Goal: Task Accomplishment & Management: Manage account settings

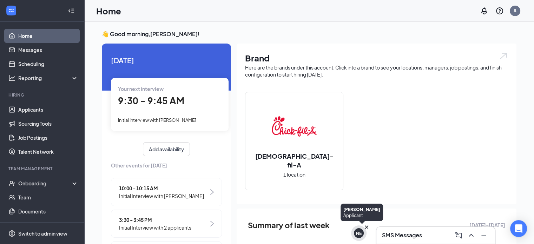
click at [360, 234] on div "NE" at bounding box center [359, 233] width 6 height 6
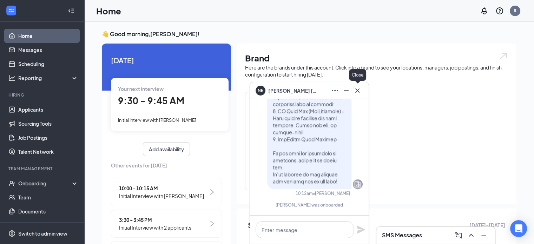
click at [357, 89] on icon "Cross" at bounding box center [357, 90] width 8 height 8
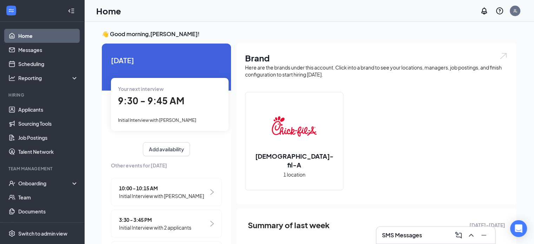
click at [414, 234] on h3 "SMS Messages" at bounding box center [402, 235] width 40 height 8
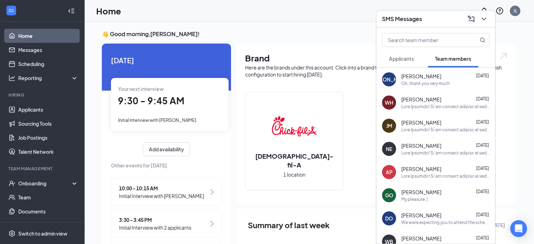
click at [406, 61] on span "Applicants" at bounding box center [401, 58] width 25 height 6
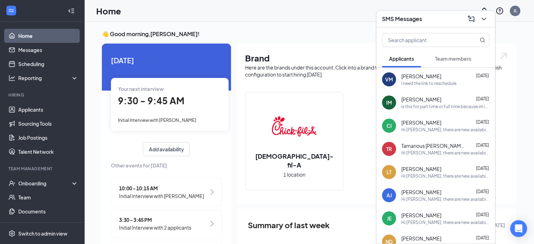
click at [419, 74] on span "[PERSON_NAME]" at bounding box center [421, 76] width 40 height 7
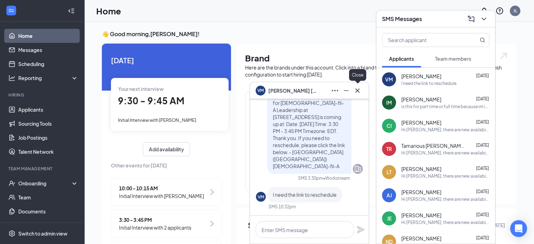
click at [358, 92] on icon "Cross" at bounding box center [357, 90] width 4 height 4
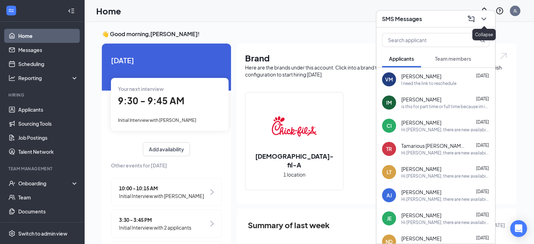
click at [486, 19] on icon "ChevronDown" at bounding box center [484, 19] width 8 height 8
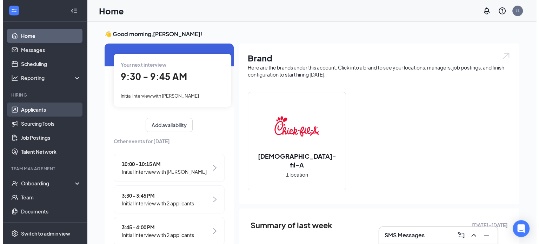
scroll to position [35, 0]
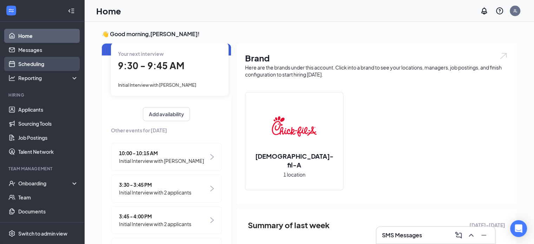
click at [37, 64] on link "Scheduling" at bounding box center [48, 64] width 60 height 14
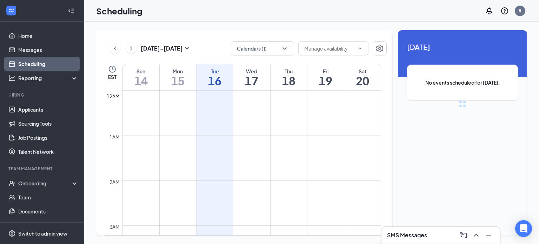
scroll to position [345, 0]
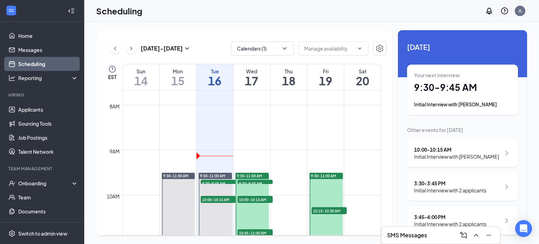
click at [210, 76] on h1 "16" at bounding box center [215, 81] width 37 height 12
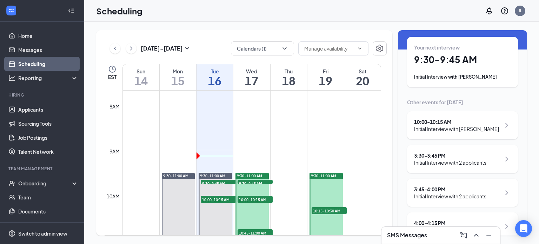
scroll to position [70, 0]
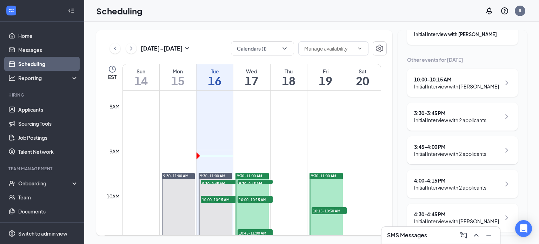
click at [483, 119] on div "Initial Interview with 2 applicants" at bounding box center [450, 120] width 72 height 7
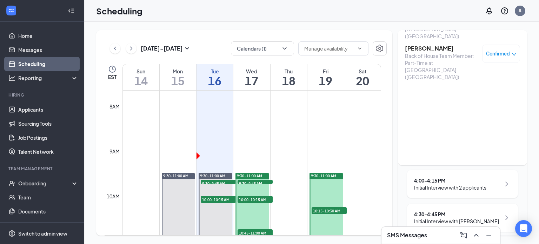
click at [354, 25] on div "[DATE] - [DATE] Calendars (1) EST Sun 14 Mon 15 Tue 16 Wed 17 Thu 18 Fri 19 Sat…" at bounding box center [311, 133] width 455 height 222
click at [430, 182] on div "4:00 - 4:15 PM" at bounding box center [450, 180] width 72 height 7
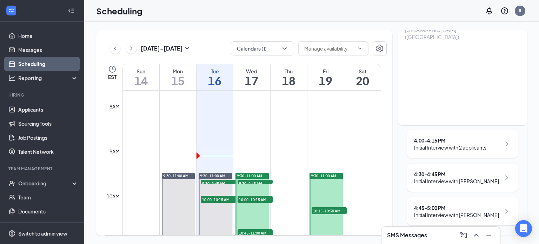
scroll to position [111, 0]
click at [449, 144] on div "Initial Interview with 2 applicants" at bounding box center [450, 146] width 72 height 7
click at [442, 181] on div "Initial Interview with [PERSON_NAME]" at bounding box center [456, 180] width 85 height 7
click at [444, 175] on div "4:30 - 4:45 PM" at bounding box center [456, 173] width 85 height 7
click at [443, 172] on div "4:30 - 4:45 PM" at bounding box center [456, 173] width 85 height 7
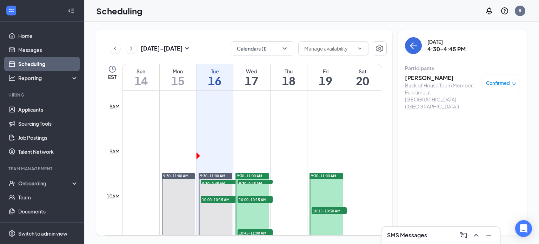
scroll to position [111, 0]
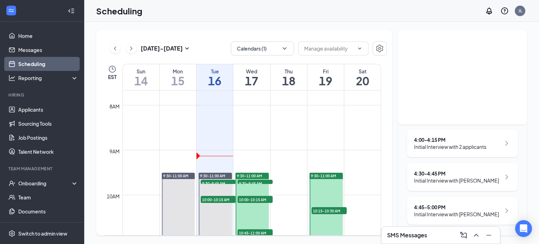
click at [440, 209] on div "4:45 - 5:00 PM" at bounding box center [456, 207] width 85 height 7
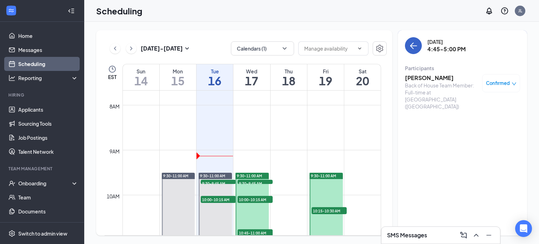
click at [411, 42] on icon "ArrowLeft" at bounding box center [414, 45] width 8 height 8
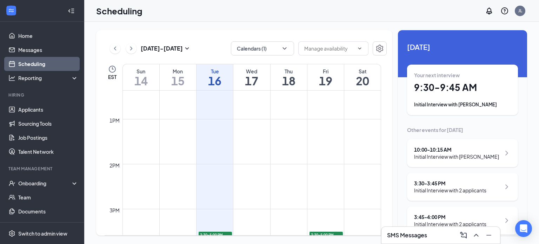
scroll to position [661, 0]
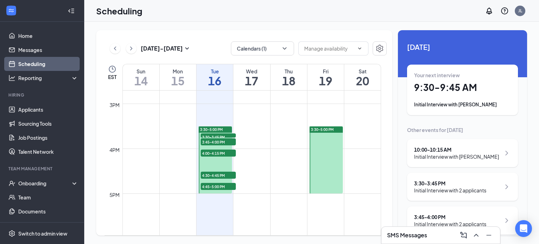
click at [459, 191] on div "Initial Interview with 2 applicants" at bounding box center [450, 190] width 72 height 7
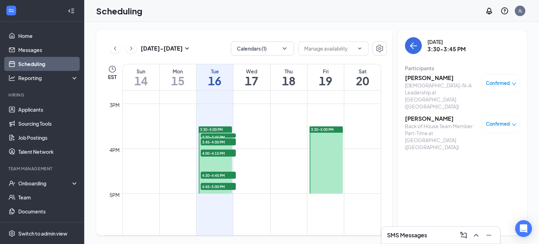
click at [512, 81] on icon "down" at bounding box center [514, 83] width 5 height 5
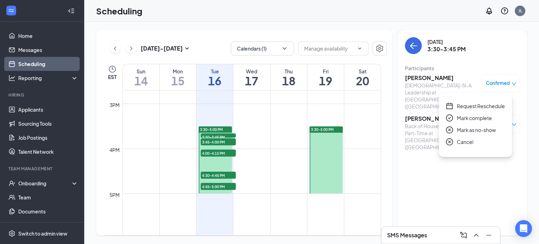
click at [486, 105] on span "Request Reschedule" at bounding box center [481, 106] width 48 height 8
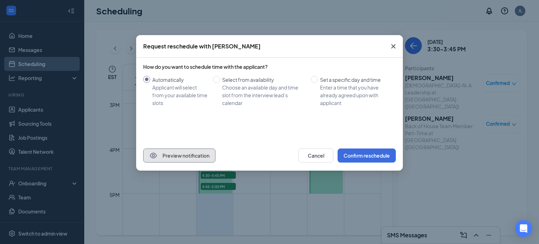
click at [167, 157] on button "Preview notification" at bounding box center [179, 156] width 72 height 14
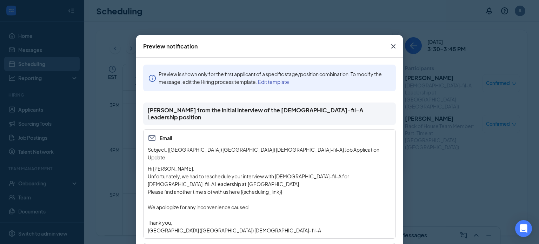
click at [393, 49] on icon "Cross" at bounding box center [394, 46] width 8 height 8
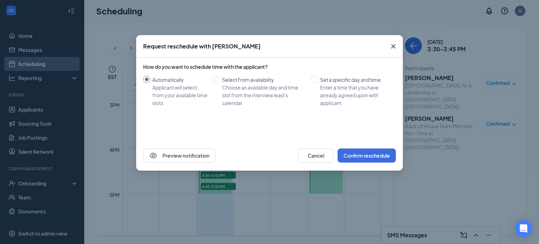
click at [392, 46] on icon "Cross" at bounding box center [394, 46] width 8 height 8
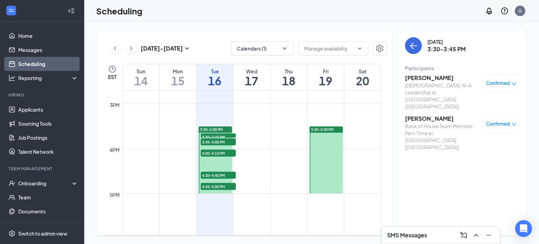
click at [442, 240] on div "SMS Messages" at bounding box center [440, 235] width 107 height 11
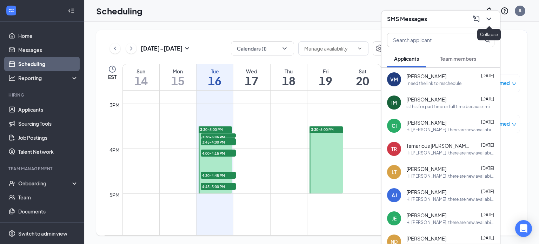
click at [489, 20] on icon "ChevronDown" at bounding box center [489, 19] width 8 height 8
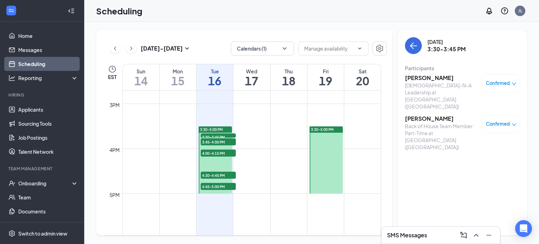
click at [512, 85] on icon "down" at bounding box center [514, 83] width 5 height 5
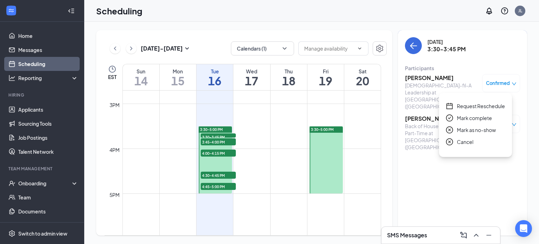
click at [463, 143] on span "Cancel" at bounding box center [465, 142] width 17 height 8
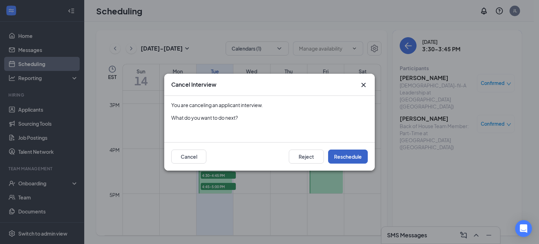
click at [361, 156] on button "Reschedule" at bounding box center [348, 157] width 40 height 14
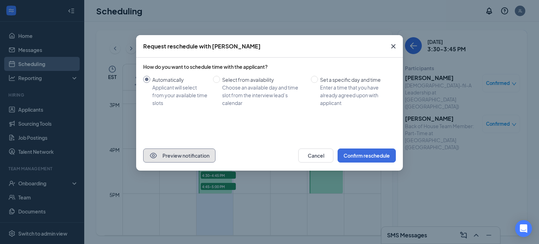
drag, startPoint x: 179, startPoint y: 156, endPoint x: 182, endPoint y: 153, distance: 3.7
click at [182, 153] on button "Preview notification" at bounding box center [179, 156] width 72 height 14
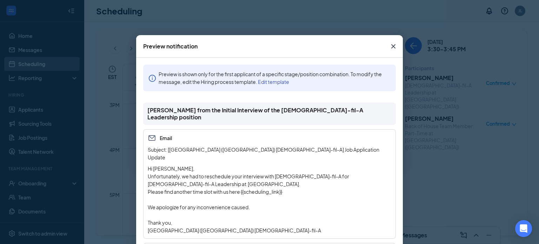
click at [391, 45] on icon "Cross" at bounding box center [394, 46] width 8 height 8
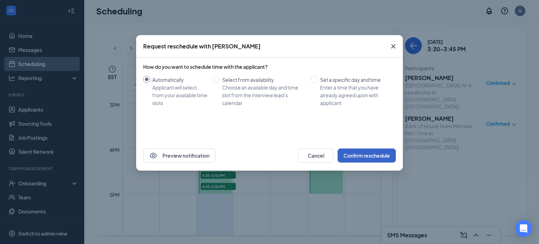
click at [374, 154] on button "Confirm reschedule" at bounding box center [367, 156] width 58 height 14
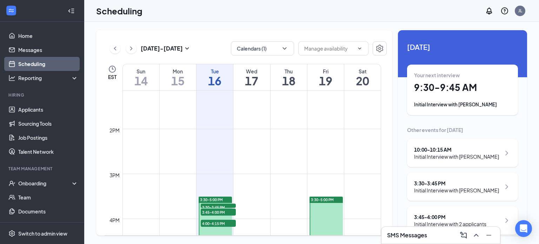
scroll to position [696, 0]
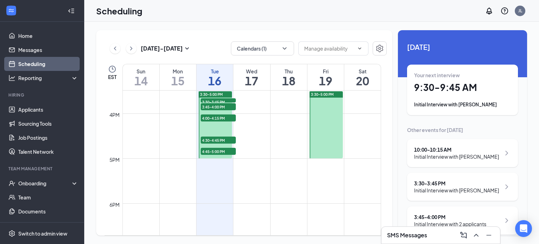
click at [211, 100] on span "3:30-3:45 PM" at bounding box center [218, 101] width 35 height 7
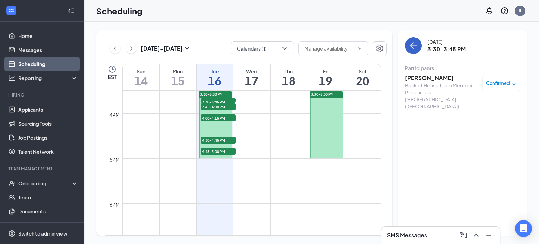
click at [413, 50] on button "back-button" at bounding box center [413, 45] width 17 height 17
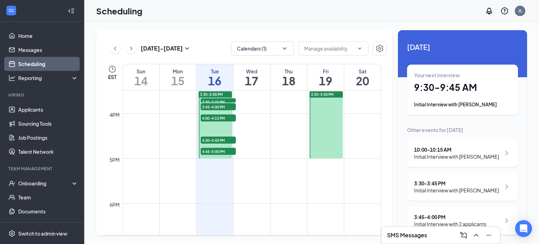
click at [298, 26] on div "[DATE] - [DATE] Calendars (1) EST Sun 14 Mon 15 Tue 16 Wed 17 Thu 18 Fri 19 Sat…" at bounding box center [311, 133] width 455 height 222
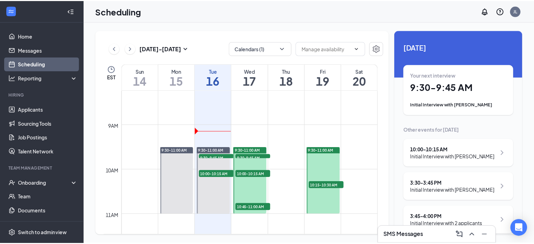
scroll to position [442, 0]
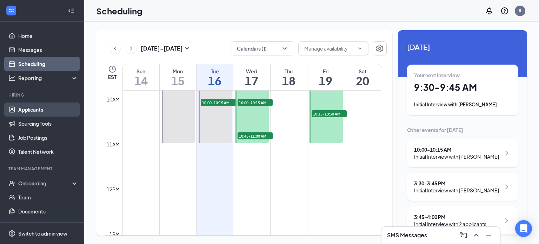
click at [44, 109] on link "Applicants" at bounding box center [48, 110] width 60 height 14
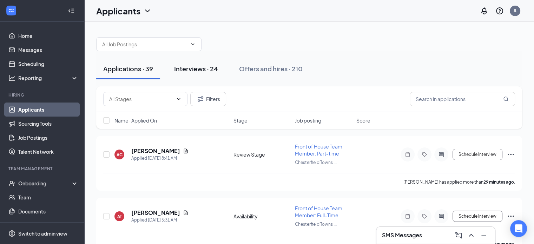
click at [195, 67] on div "Interviews · 24" at bounding box center [196, 68] width 44 height 9
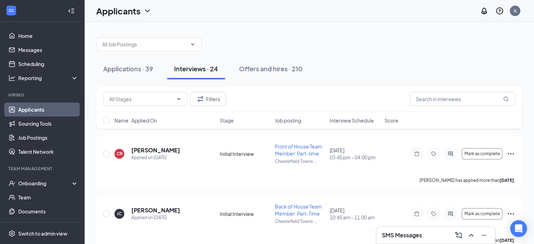
click at [357, 119] on span "Interview Schedule" at bounding box center [352, 120] width 44 height 7
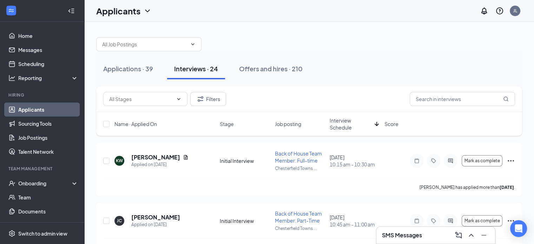
click at [347, 122] on span "Interview Schedule" at bounding box center [351, 124] width 42 height 14
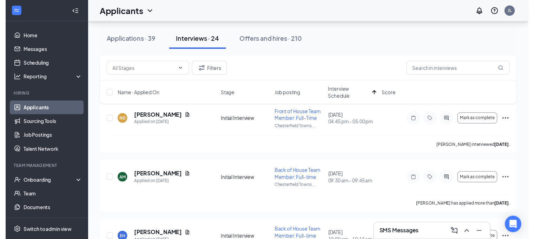
scroll to position [140, 0]
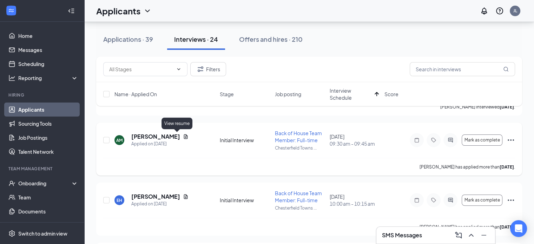
click at [183, 137] on icon "Document" at bounding box center [186, 137] width 6 height 6
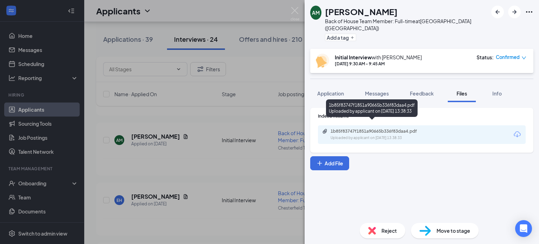
click at [371, 135] on div "Uploaded by applicant on [DATE] 13:38:33" at bounding box center [383, 138] width 105 height 6
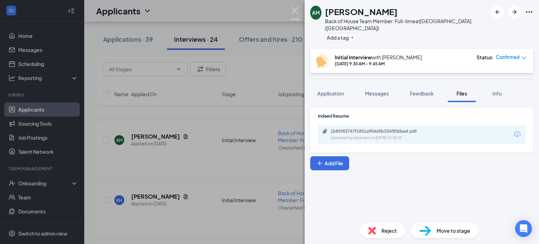
click at [296, 9] on img at bounding box center [295, 14] width 9 height 14
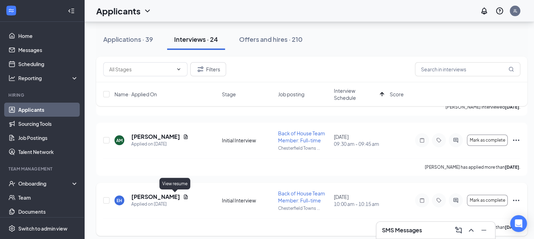
click at [183, 196] on icon "Document" at bounding box center [186, 197] width 6 height 6
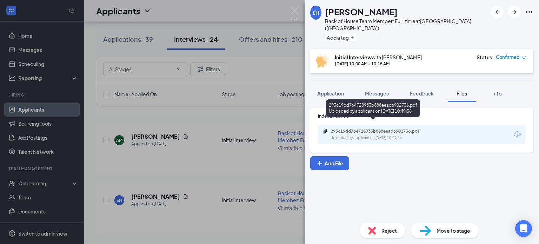
click at [389, 129] on div "293c19dd764728933b888eead6902736.pdf" at bounding box center [380, 132] width 98 height 6
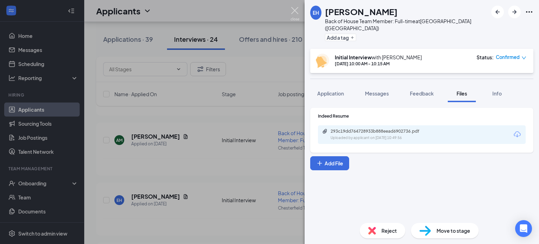
click at [295, 10] on img at bounding box center [295, 14] width 9 height 14
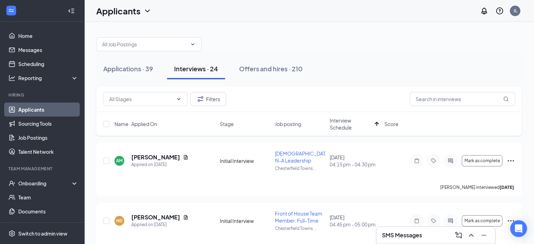
click at [384, 39] on div at bounding box center [309, 40] width 426 height 21
click at [289, 71] on div "Offers and hires · 210" at bounding box center [271, 68] width 64 height 9
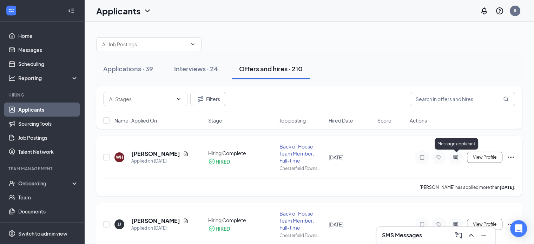
click at [457, 159] on icon "ActiveChat" at bounding box center [456, 158] width 8 height 6
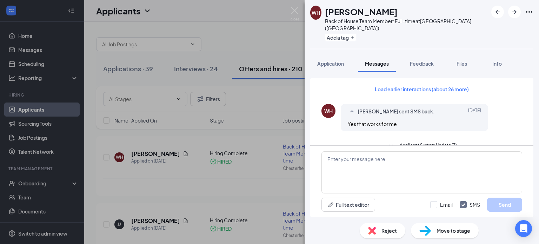
click at [439, 142] on span "Applicant System Update (3)" at bounding box center [428, 146] width 57 height 8
click at [436, 84] on button "Load earlier interactions (about 26 more)" at bounding box center [422, 89] width 106 height 11
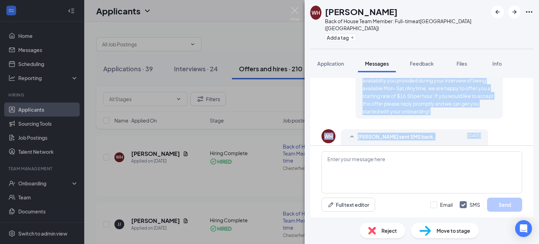
scroll to position [707, 0]
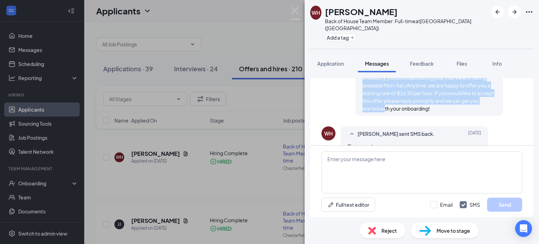
drag, startPoint x: 359, startPoint y: 78, endPoint x: 419, endPoint y: 102, distance: 65.0
click at [419, 102] on div "Good Afternoon [PERSON_NAME], Congratulations!! We would love to have you join …" at bounding box center [429, 78] width 133 height 70
copy span "Good Afternoon [PERSON_NAME], Congratulations!! We would love to have you join …"
drag, startPoint x: 295, startPoint y: 7, endPoint x: 235, endPoint y: 46, distance: 72.1
click at [295, 7] on img at bounding box center [295, 14] width 9 height 14
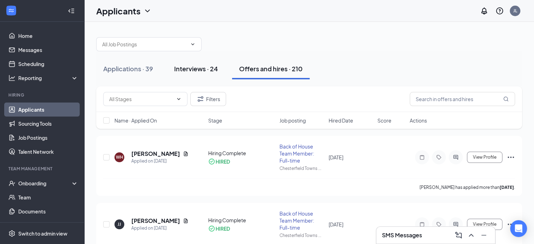
click at [202, 68] on div "Interviews · 24" at bounding box center [196, 68] width 44 height 9
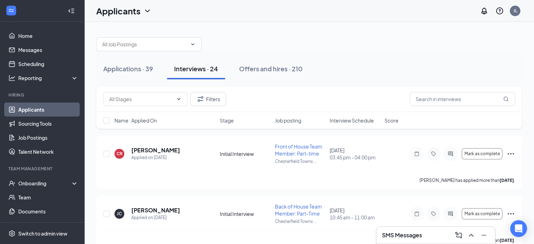
click at [342, 120] on span "Interview Schedule" at bounding box center [352, 120] width 44 height 7
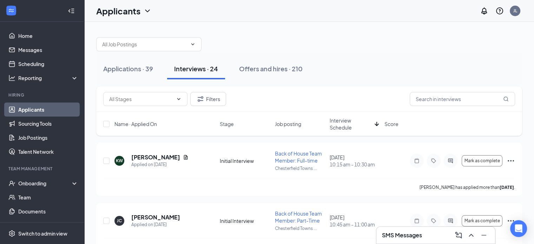
click at [341, 124] on span "Interview Schedule" at bounding box center [351, 124] width 42 height 14
click at [135, 157] on h5 "[PERSON_NAME]" at bounding box center [155, 157] width 49 height 8
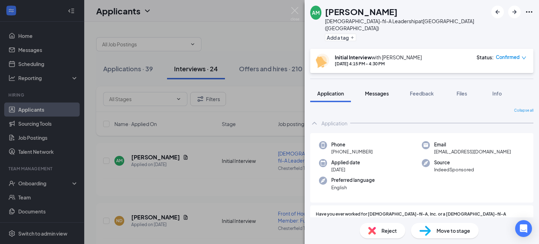
click at [383, 91] on button "Messages" at bounding box center [377, 94] width 38 height 18
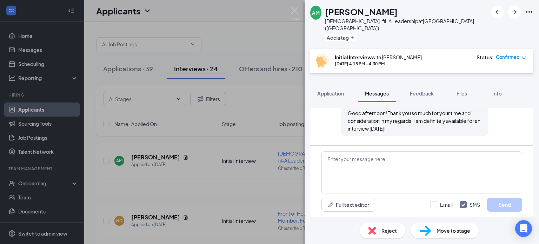
scroll to position [386, 0]
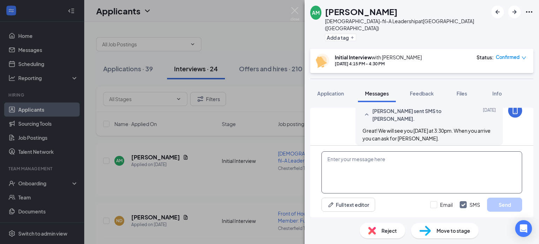
click at [344, 163] on textarea at bounding box center [422, 172] width 201 height 42
paste textarea "Good Afternoon [PERSON_NAME], Thank you again for taking the time to meet with …"
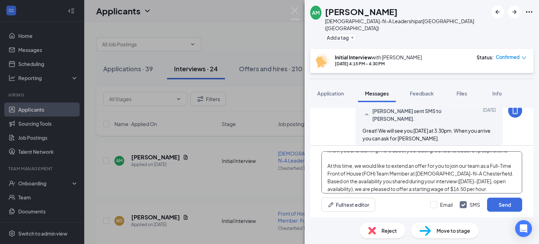
scroll to position [0, 0]
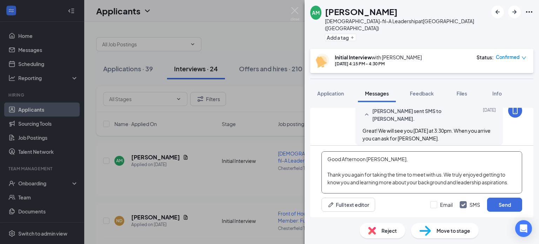
drag, startPoint x: 389, startPoint y: 161, endPoint x: 342, endPoint y: 162, distance: 47.4
click at [342, 162] on textarea "Good Afternoon [PERSON_NAME], Thank you again for taking the time to meet with …" at bounding box center [422, 172] width 201 height 42
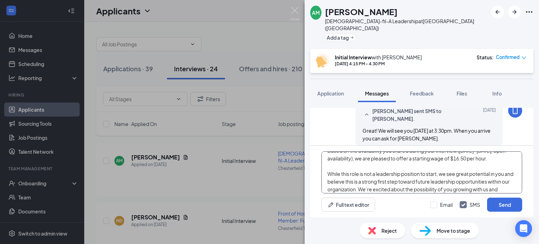
scroll to position [70, 0]
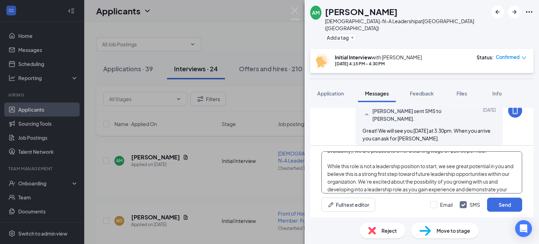
drag, startPoint x: 441, startPoint y: 166, endPoint x: 466, endPoint y: 167, distance: 25.3
click at [466, 167] on textarea "Good Morning [PERSON_NAME], Thank you again for taking the time to meet with us…" at bounding box center [422, 172] width 201 height 42
click at [450, 165] on textarea "Good Morning [PERSON_NAME], Thank you again for taking the time to meet with us…" at bounding box center [422, 172] width 201 height 42
click at [450, 164] on textarea "Good Morning [PERSON_NAME], Thank you again for taking the time to meet with us…" at bounding box center [422, 172] width 201 height 42
drag, startPoint x: 449, startPoint y: 165, endPoint x: 331, endPoint y: 174, distance: 118.3
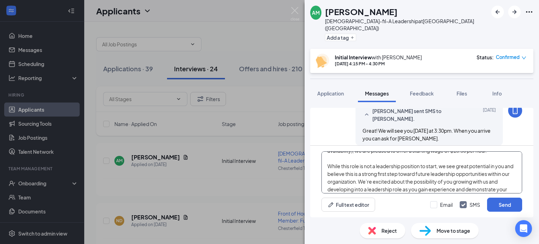
click at [335, 174] on textarea "Good Morning [PERSON_NAME], Thank you again for taking the time to meet with us…" at bounding box center [422, 172] width 201 height 42
drag, startPoint x: 438, startPoint y: 174, endPoint x: 482, endPoint y: 174, distance: 43.6
click at [482, 174] on textarea "Good Morning [PERSON_NAME], Thank you again for taking the time to meet with us…" at bounding box center [422, 172] width 201 height 42
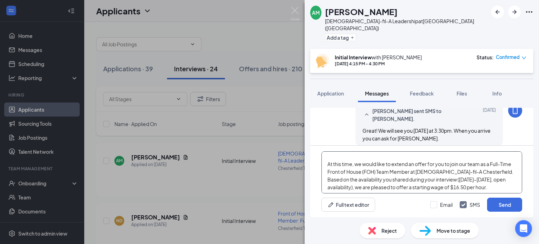
scroll to position [0, 0]
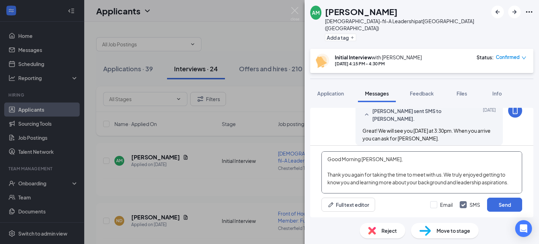
drag, startPoint x: 464, startPoint y: 190, endPoint x: 291, endPoint y: 135, distance: 181.1
click at [291, 135] on div "AM [PERSON_NAME][DEMOGRAPHIC_DATA]-fil-A Leadership at [GEOGRAPHIC_DATA] ([GEOG…" at bounding box center [269, 122] width 539 height 244
type textarea "Good Morning [PERSON_NAME], Thank you again for taking the time to meet with us…"
click at [341, 90] on span "Application" at bounding box center [331, 93] width 27 height 6
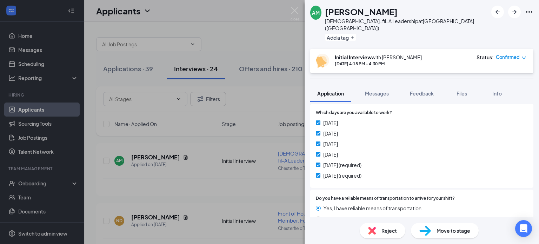
scroll to position [639, 0]
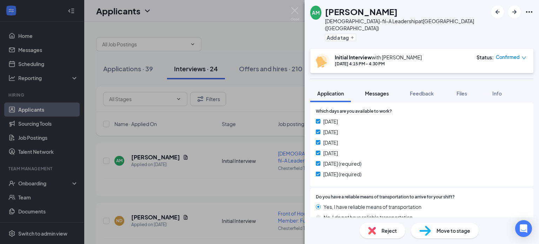
click at [378, 90] on span "Messages" at bounding box center [377, 93] width 24 height 6
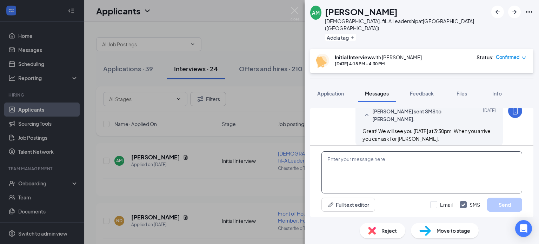
scroll to position [386, 0]
click at [335, 159] on textarea at bounding box center [422, 172] width 201 height 42
paste textarea "Good Morning [PERSON_NAME], Thank you again for taking the time to meet with us…"
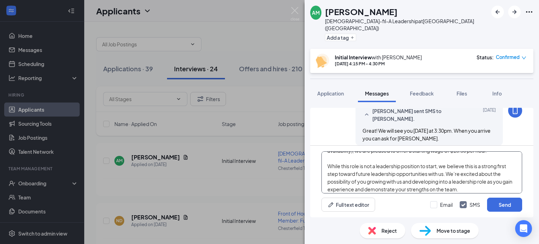
scroll to position [97, 0]
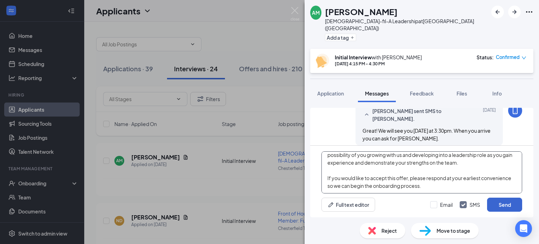
type textarea "Good Morning [PERSON_NAME], Thank you again for taking the time to meet with us…"
click at [510, 205] on button "Send" at bounding box center [504, 205] width 35 height 14
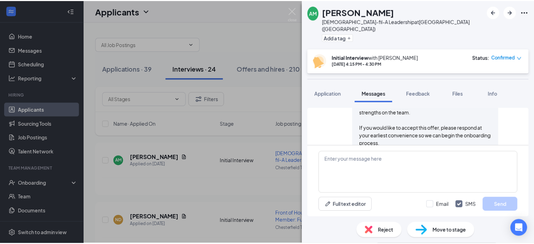
scroll to position [601, 0]
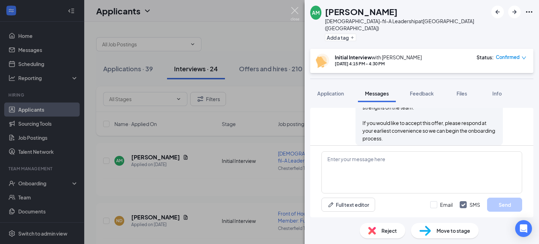
click at [293, 11] on img at bounding box center [295, 14] width 9 height 14
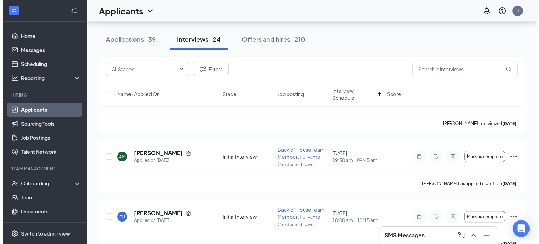
scroll to position [140, 0]
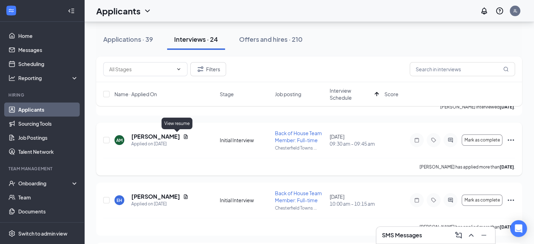
click at [183, 135] on icon "Document" at bounding box center [186, 137] width 6 height 6
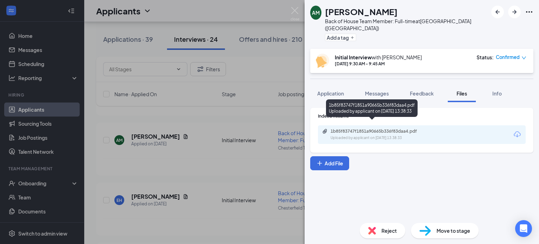
click at [398, 135] on div "Uploaded by applicant on [DATE] 13:38:33" at bounding box center [383, 138] width 105 height 6
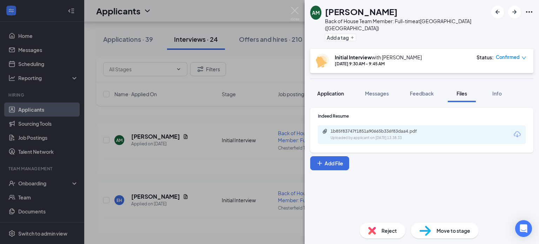
click at [331, 90] on span "Application" at bounding box center [331, 93] width 27 height 6
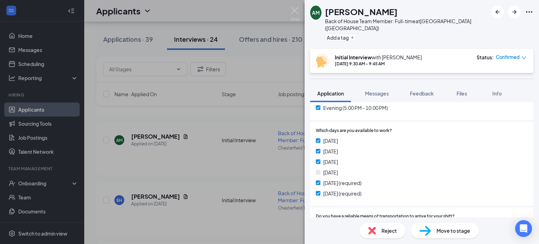
scroll to position [632, 0]
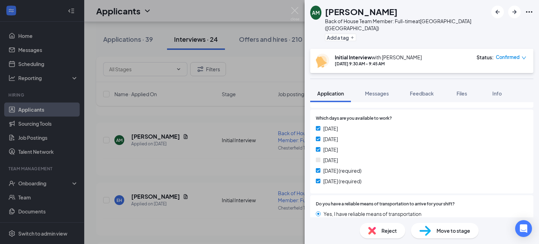
click at [444, 146] on div "[DATE]" at bounding box center [422, 150] width 212 height 8
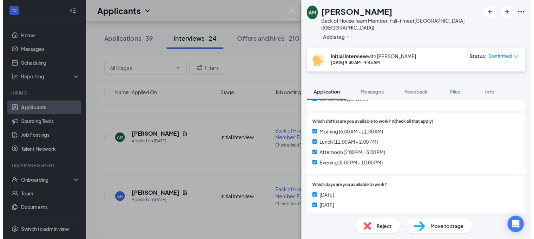
scroll to position [527, 0]
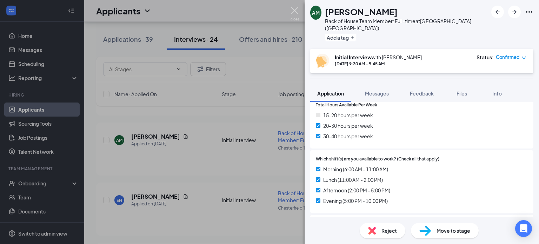
click at [294, 9] on img at bounding box center [295, 14] width 9 height 14
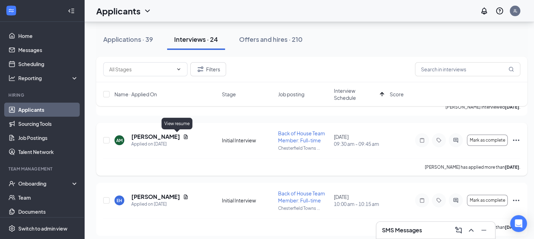
click at [183, 137] on icon "Document" at bounding box center [186, 137] width 6 height 6
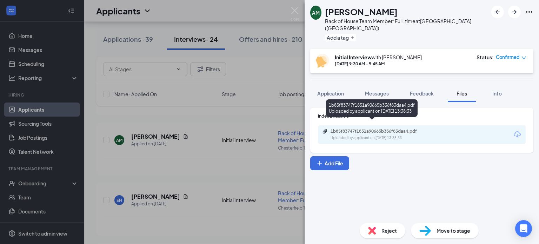
click at [412, 129] on div "1b85f83747f1851a90665b336f83daa4.pdf" at bounding box center [380, 132] width 98 height 6
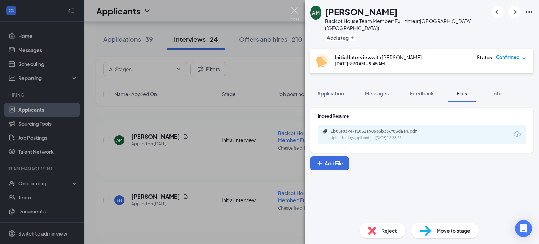
click at [294, 10] on img at bounding box center [295, 14] width 9 height 14
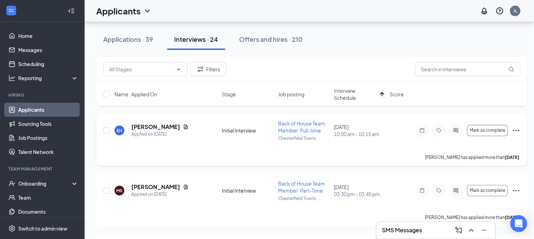
scroll to position [211, 0]
click at [30, 64] on link "Scheduling" at bounding box center [48, 64] width 60 height 14
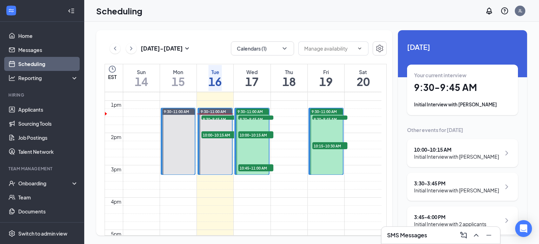
scroll to position [415, 0]
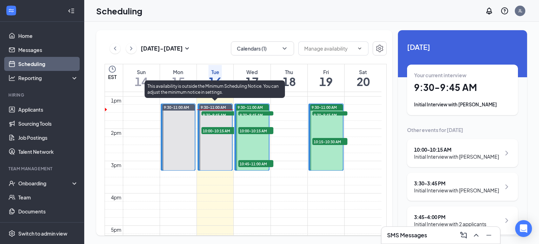
click at [222, 112] on span "9:30-9:45 AM" at bounding box center [219, 114] width 35 height 7
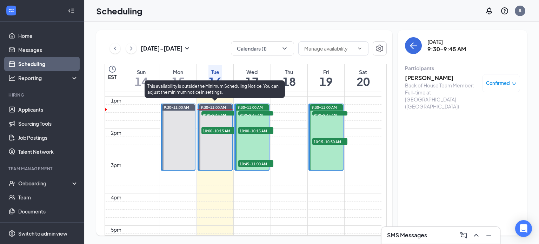
click at [215, 128] on span "10:00-10:15 AM" at bounding box center [219, 130] width 35 height 7
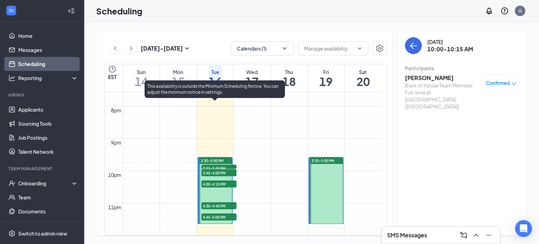
scroll to position [661, 0]
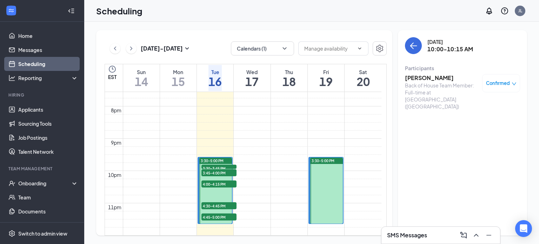
click at [224, 165] on span "3:30-3:45 PM" at bounding box center [219, 168] width 35 height 7
click at [223, 169] on span "3:45-4:00 PM" at bounding box center [219, 172] width 35 height 7
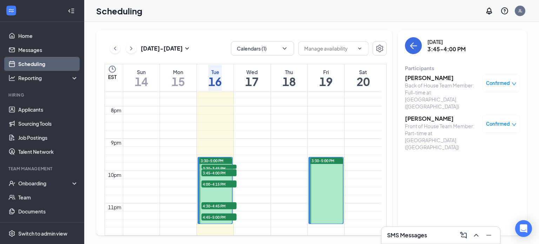
click at [221, 181] on span "4:00-4:15 PM" at bounding box center [219, 184] width 35 height 7
click at [215, 202] on span "4:30-4:45 PM" at bounding box center [219, 205] width 35 height 7
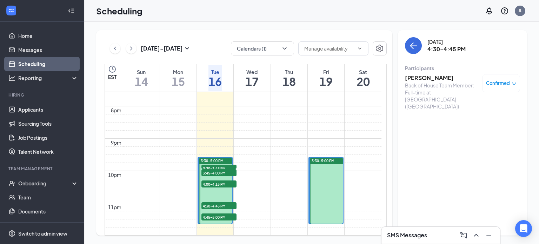
click at [223, 214] on span "4:45-5:00 PM" at bounding box center [219, 217] width 35 height 7
click at [32, 112] on link "Applicants" at bounding box center [48, 110] width 60 height 14
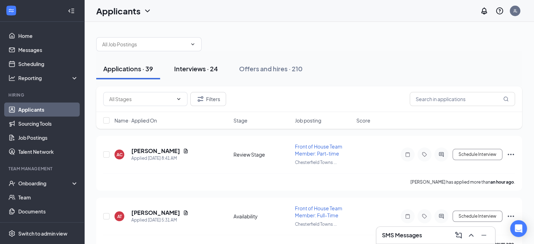
click at [198, 69] on div "Interviews · 24" at bounding box center [196, 68] width 44 height 9
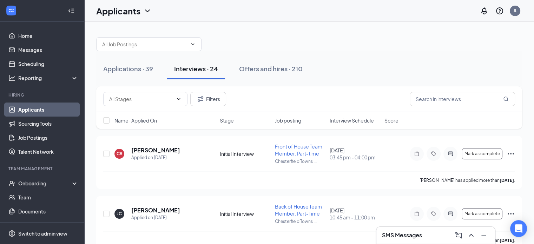
click at [346, 115] on div "Name · Applied On Stage Job posting Interview Schedule Score" at bounding box center [309, 120] width 426 height 17
click at [345, 119] on span "Interview Schedule" at bounding box center [352, 120] width 44 height 7
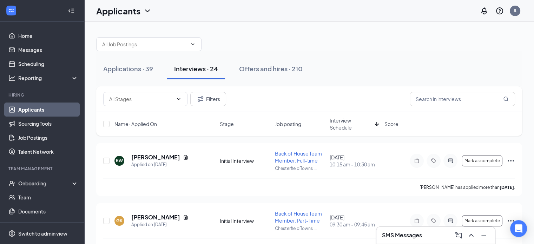
click at [347, 123] on span "Interview Schedule" at bounding box center [351, 124] width 42 height 14
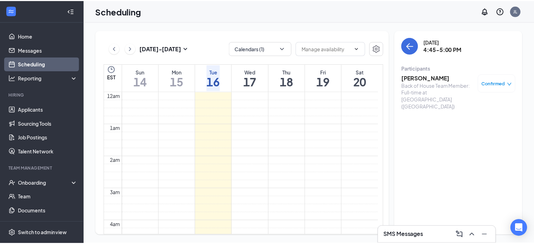
scroll to position [345, 0]
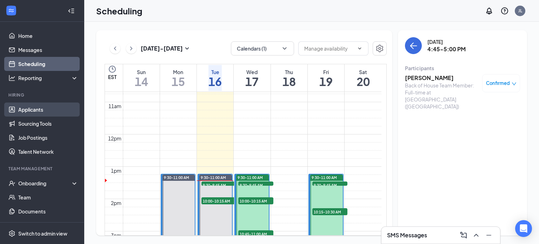
click at [42, 109] on link "Applicants" at bounding box center [48, 110] width 60 height 14
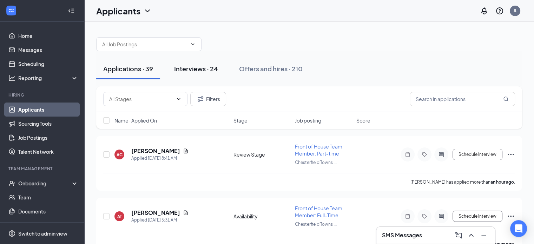
click at [201, 66] on div "Interviews · 24" at bounding box center [196, 68] width 44 height 9
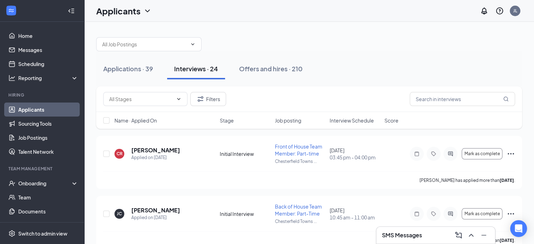
click at [354, 121] on span "Interview Schedule" at bounding box center [352, 120] width 44 height 7
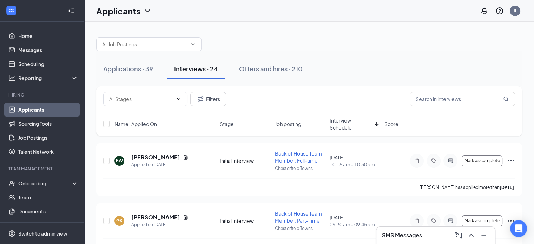
click at [343, 120] on span "Interview Schedule" at bounding box center [351, 124] width 42 height 14
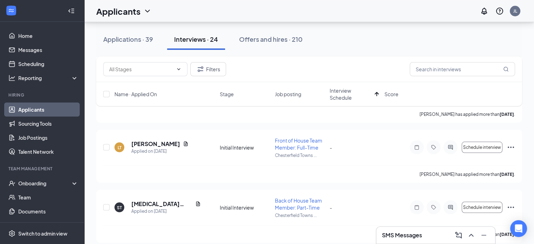
scroll to position [1340, 0]
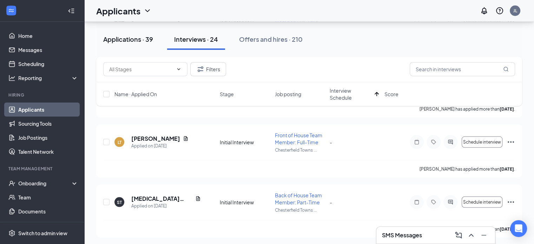
click at [118, 38] on div "Applications · 39" at bounding box center [128, 39] width 50 height 9
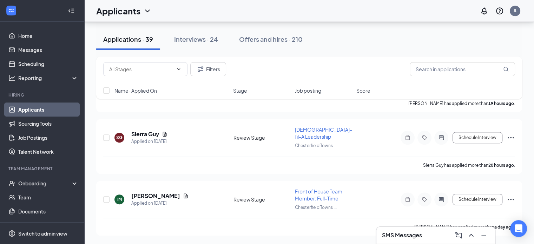
scroll to position [496, 0]
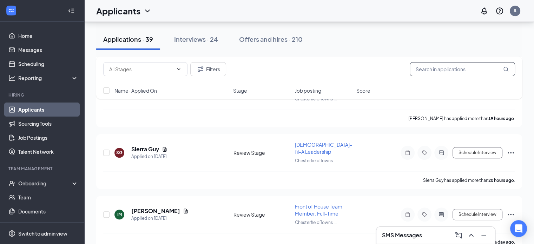
click at [464, 70] on input "text" at bounding box center [462, 69] width 105 height 14
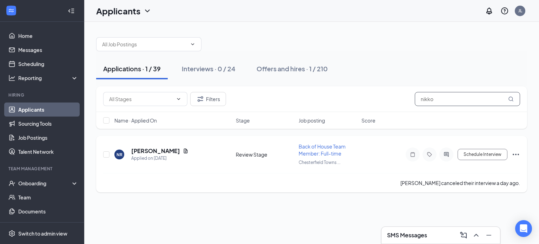
type input "nikko"
click at [448, 152] on icon "ActiveChat" at bounding box center [447, 155] width 8 height 6
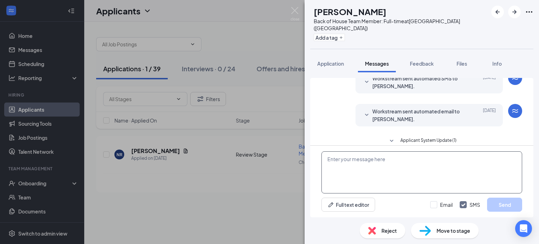
scroll to position [240, 0]
click at [431, 106] on span "Workstream sent automated email to [PERSON_NAME]." at bounding box center [419, 113] width 92 height 15
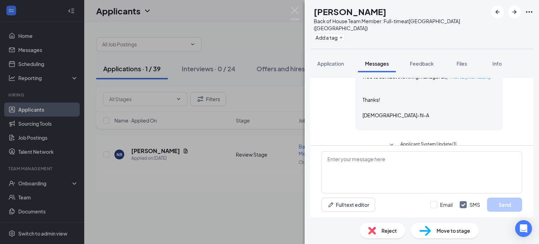
scroll to position [360, 0]
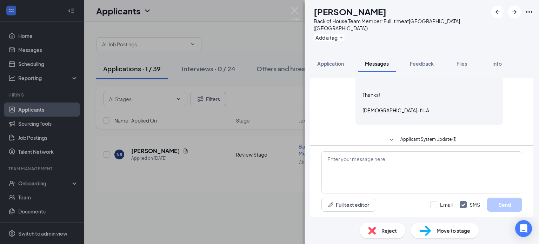
click at [433, 136] on span "Applicant System Update (1)" at bounding box center [429, 140] width 56 height 8
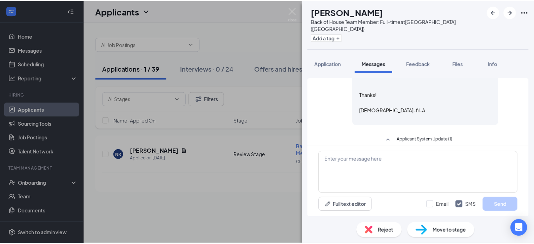
scroll to position [379, 0]
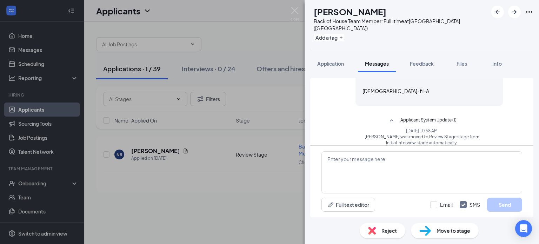
click at [389, 231] on span "Reject" at bounding box center [389, 231] width 15 height 8
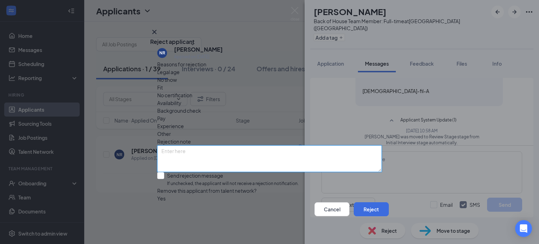
click at [250, 145] on textarea at bounding box center [269, 158] width 225 height 27
type textarea "Candidate canceled interview twice"
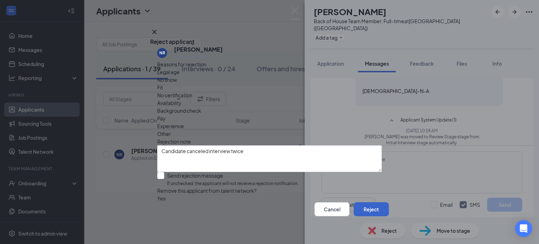
click at [360, 212] on button "Reject" at bounding box center [371, 209] width 35 height 14
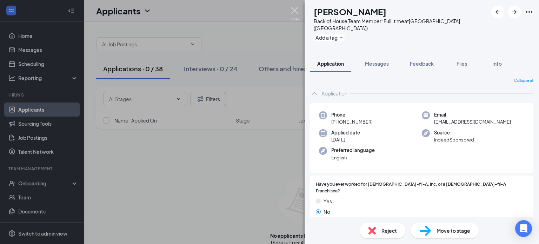
click at [296, 10] on img at bounding box center [295, 14] width 9 height 14
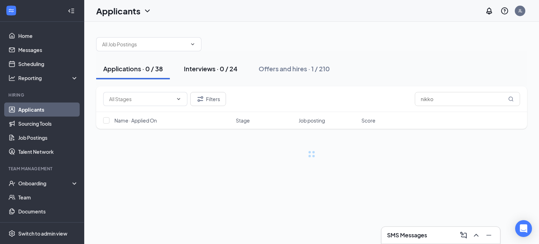
click at [202, 72] on div "Interviews · 0 / 24" at bounding box center [211, 68] width 54 height 9
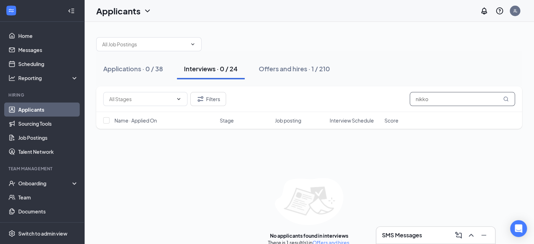
drag, startPoint x: 457, startPoint y: 101, endPoint x: 377, endPoint y: 103, distance: 80.1
click at [377, 103] on div "Filters nikko" at bounding box center [309, 99] width 412 height 14
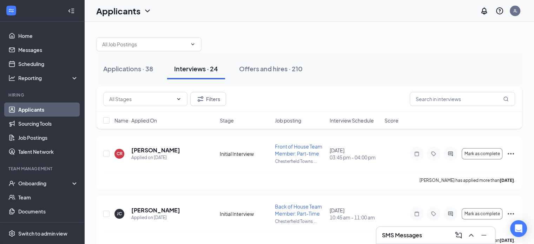
click at [362, 120] on span "Interview Schedule" at bounding box center [352, 120] width 44 height 7
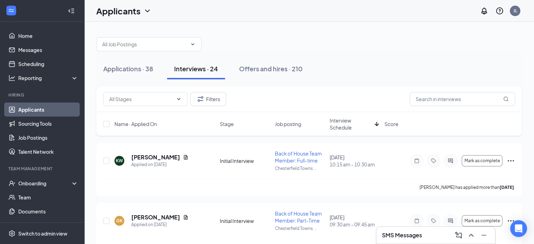
click at [349, 123] on span "Interview Schedule" at bounding box center [351, 124] width 42 height 14
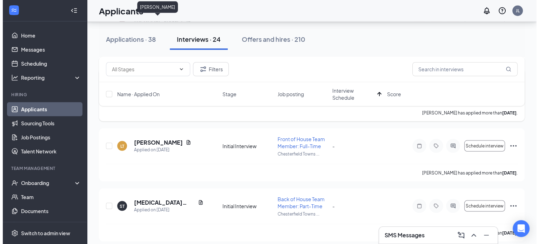
scroll to position [1340, 0]
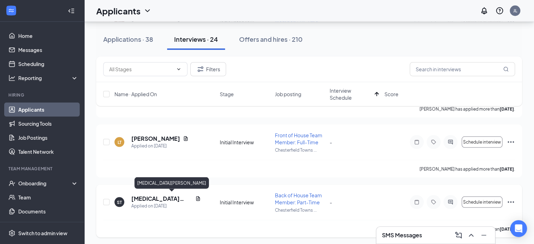
click at [154, 199] on h5 "[MEDICAL_DATA][PERSON_NAME]" at bounding box center [161, 199] width 61 height 8
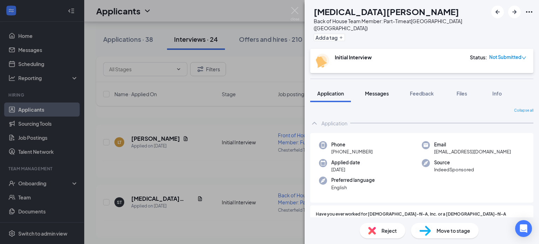
click at [384, 90] on span "Messages" at bounding box center [377, 93] width 24 height 6
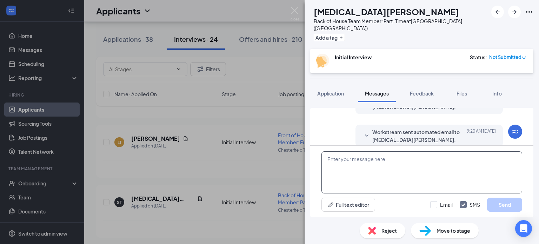
scroll to position [282, 0]
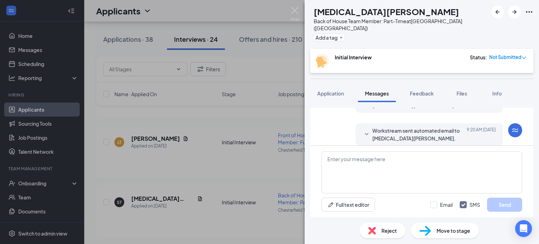
click at [424, 131] on span "Workstream sent automated email to [MEDICAL_DATA][PERSON_NAME]." at bounding box center [419, 134] width 92 height 15
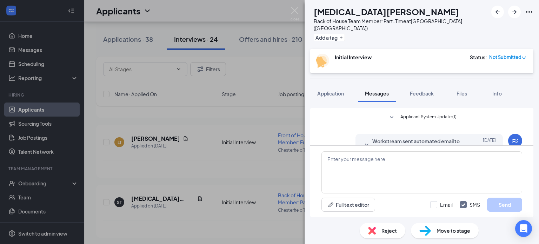
click at [436, 113] on span "Applicant System Update (1)" at bounding box center [429, 117] width 56 height 8
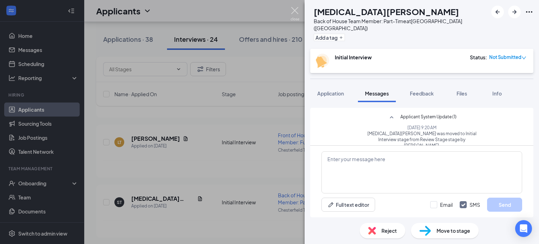
click at [299, 10] on img at bounding box center [295, 14] width 9 height 14
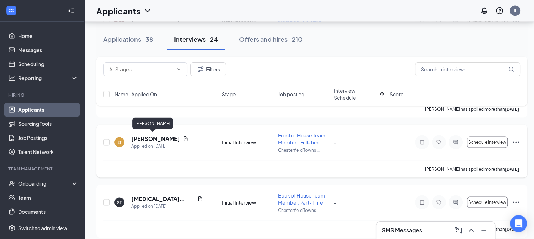
click at [147, 137] on h5 "[PERSON_NAME]" at bounding box center [155, 139] width 49 height 8
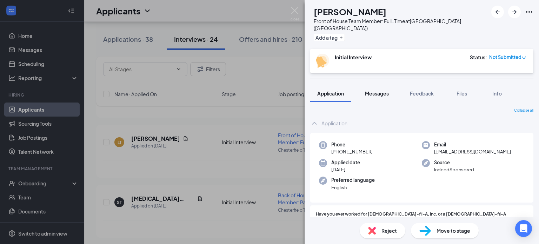
click at [378, 90] on span "Messages" at bounding box center [377, 93] width 24 height 6
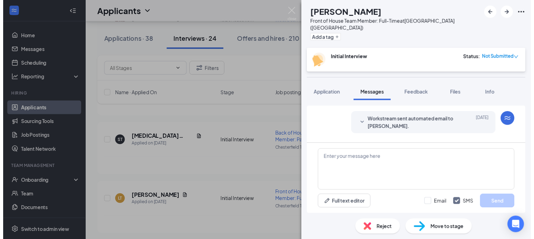
scroll to position [62, 0]
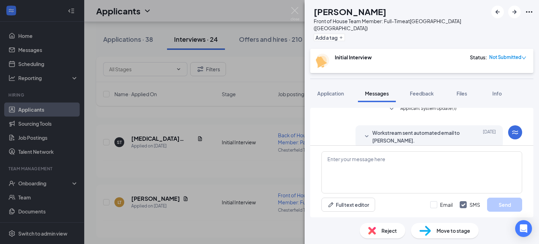
click at [440, 105] on span "Applicant System Update (1)" at bounding box center [429, 109] width 56 height 8
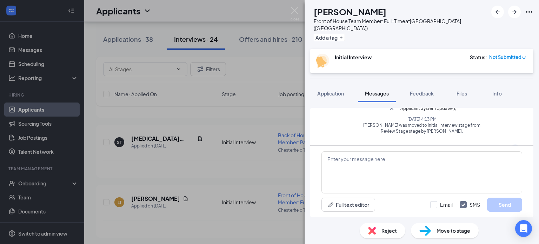
click at [440, 105] on span "Applicant System Update (1)" at bounding box center [429, 109] width 56 height 8
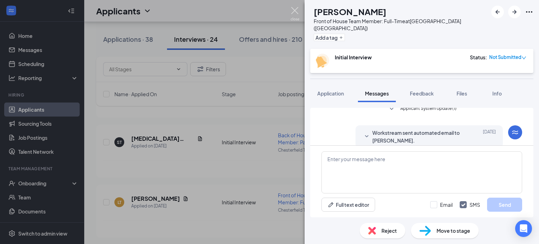
click at [294, 8] on img at bounding box center [295, 14] width 9 height 14
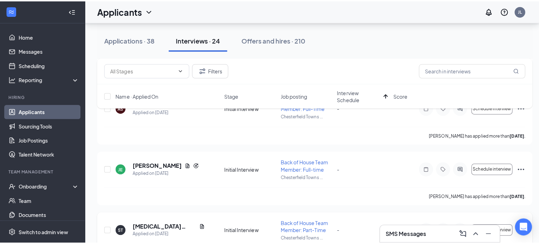
scroll to position [1239, 0]
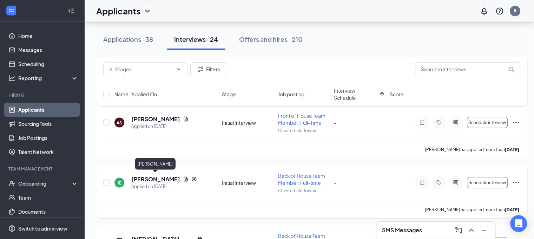
click at [173, 175] on h5 "[PERSON_NAME]" at bounding box center [155, 179] width 49 height 8
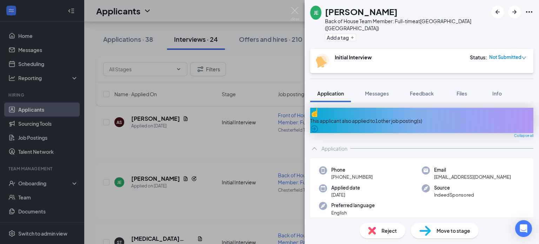
drag, startPoint x: 373, startPoint y: 83, endPoint x: 398, endPoint y: 99, distance: 29.2
click at [373, 90] on span "Messages" at bounding box center [377, 93] width 24 height 6
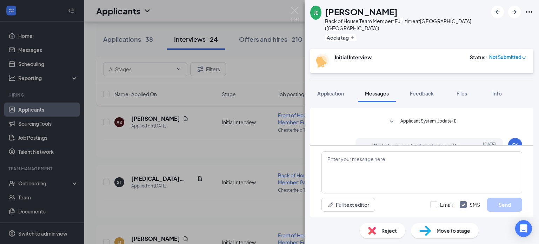
scroll to position [34, 0]
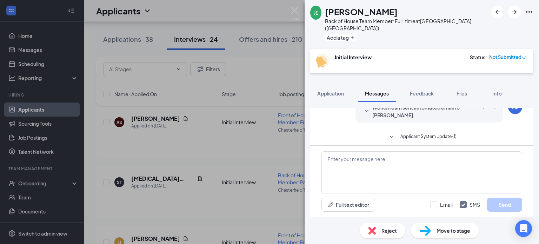
click at [423, 133] on span "Applicant System Update (1)" at bounding box center [429, 137] width 56 height 8
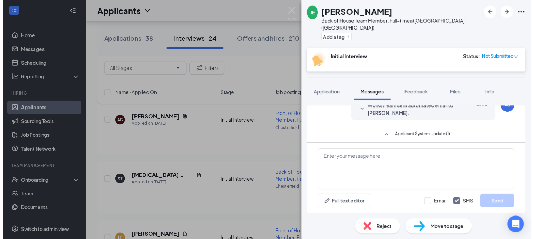
scroll to position [69, 0]
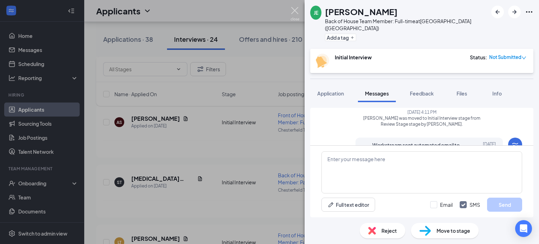
click at [292, 11] on img at bounding box center [295, 14] width 9 height 14
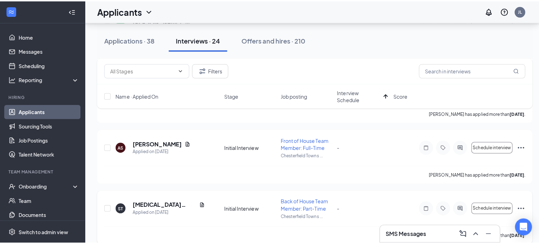
scroll to position [1204, 0]
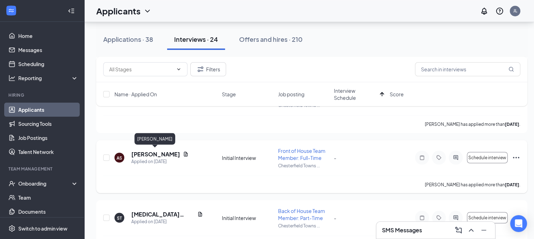
click at [166, 152] on h5 "[PERSON_NAME]" at bounding box center [155, 154] width 49 height 8
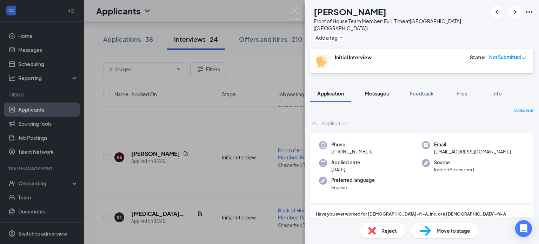
click at [378, 90] on span "Messages" at bounding box center [377, 93] width 24 height 6
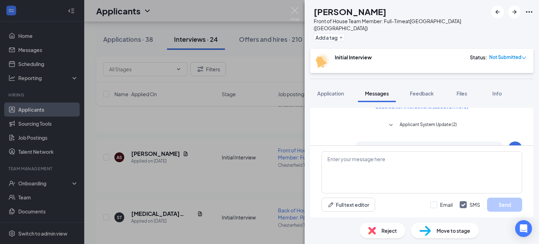
scroll to position [1, 0]
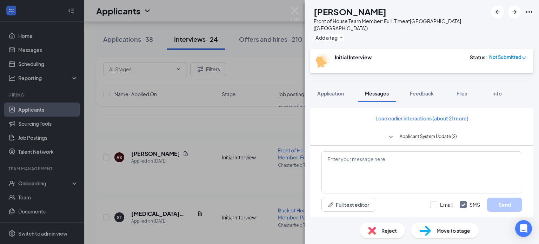
click at [412, 133] on span "Applicant System Update (2)" at bounding box center [428, 137] width 57 height 8
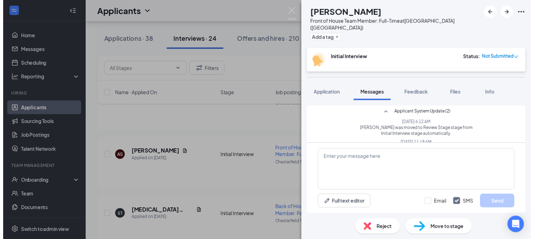
scroll to position [36, 0]
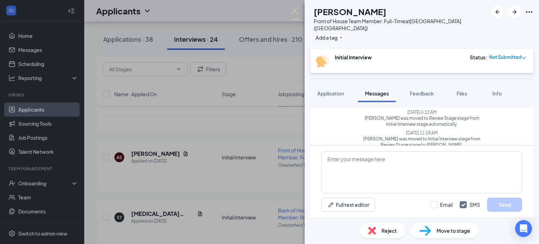
click at [380, 234] on div "Reject" at bounding box center [383, 230] width 46 height 15
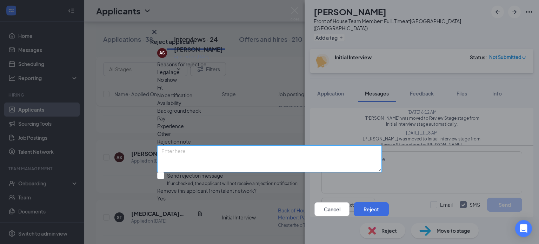
click at [262, 146] on textarea at bounding box center [269, 158] width 225 height 27
type textarea "No response from candidate for interview"
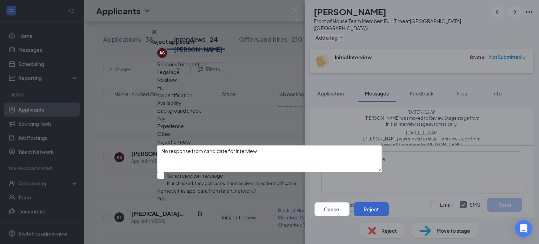
click at [365, 208] on button "Reject" at bounding box center [371, 209] width 35 height 14
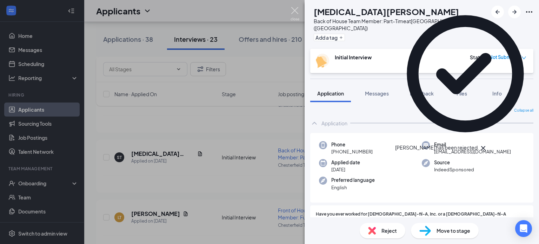
click at [294, 9] on img at bounding box center [295, 14] width 9 height 14
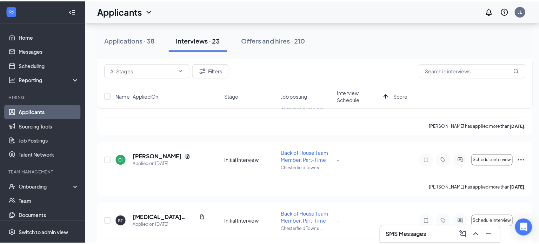
scroll to position [1110, 0]
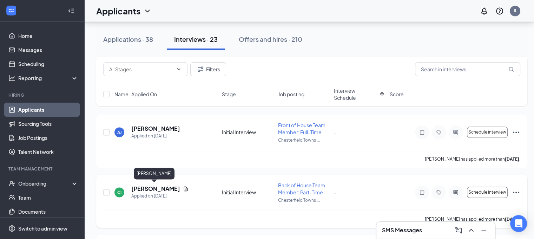
click at [163, 188] on h5 "[PERSON_NAME]" at bounding box center [155, 189] width 49 height 8
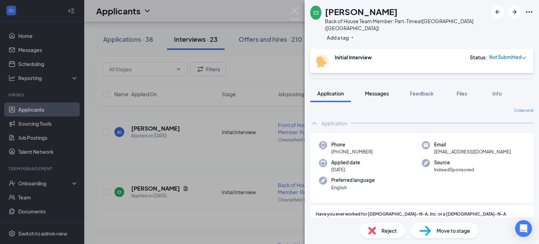
click at [381, 90] on span "Messages" at bounding box center [377, 93] width 24 height 6
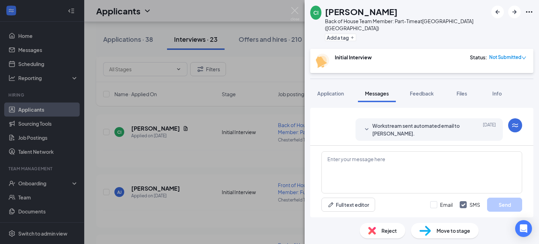
scroll to position [34, 0]
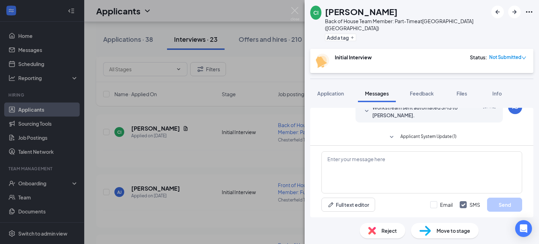
click at [412, 133] on span "Applicant System Update (1)" at bounding box center [429, 137] width 56 height 8
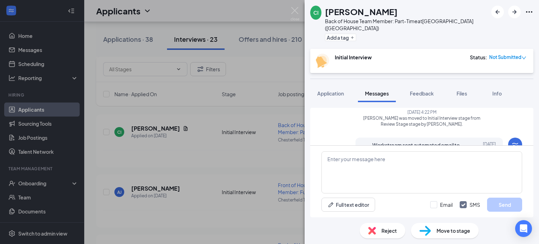
scroll to position [104, 0]
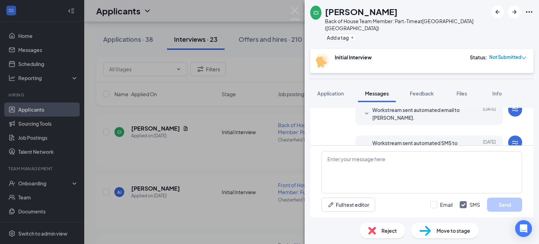
click at [392, 232] on span "Reject" at bounding box center [389, 231] width 15 height 8
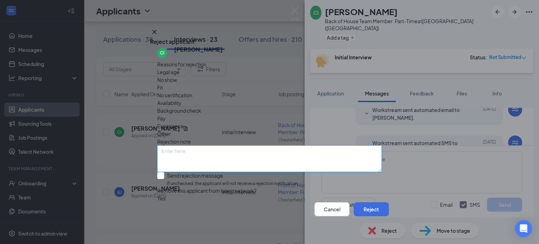
click at [262, 145] on textarea at bounding box center [269, 158] width 225 height 27
type textarea "No response from candidate for interview"
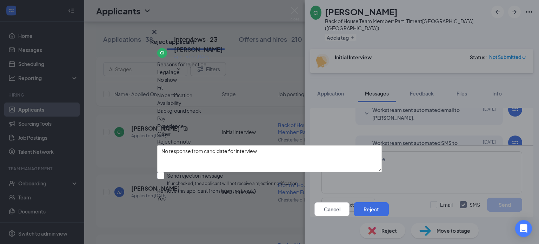
click at [274, 126] on div "Reasons for rejection Legal age No show Fit No certification Availability Backg…" at bounding box center [269, 131] width 225 height 142
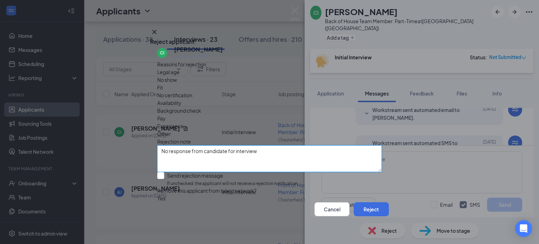
drag, startPoint x: 277, startPoint y: 133, endPoint x: 147, endPoint y: 142, distance: 129.9
click at [147, 142] on div "Reject applicant CI [PERSON_NAME] Applied on [DATE] Reasons for rejection Legal…" at bounding box center [269, 122] width 539 height 244
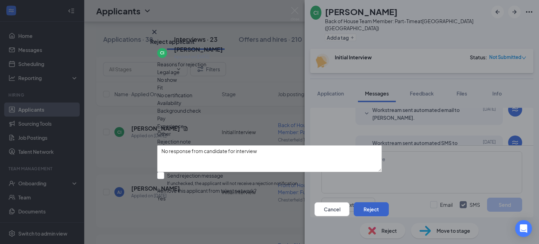
click at [364, 210] on button "Reject" at bounding box center [371, 209] width 35 height 14
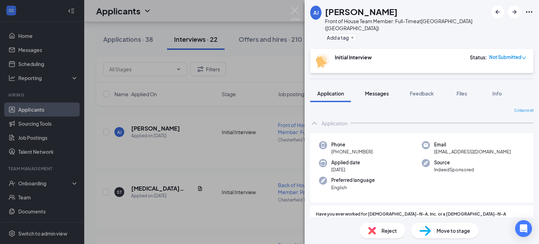
click at [371, 90] on span "Messages" at bounding box center [377, 93] width 24 height 6
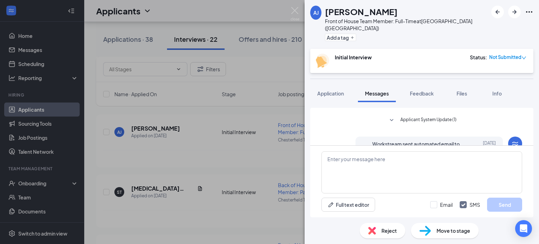
scroll to position [34, 0]
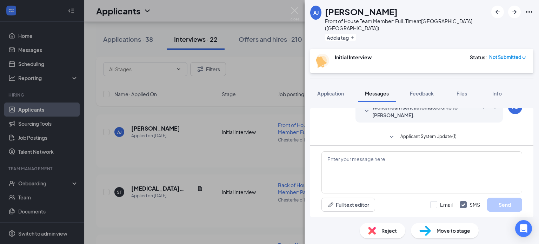
click at [422, 133] on span "Applicant System Update (1)" at bounding box center [429, 137] width 56 height 8
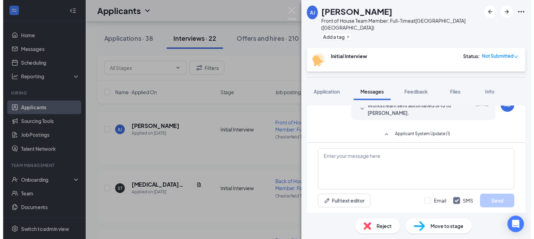
scroll to position [69, 0]
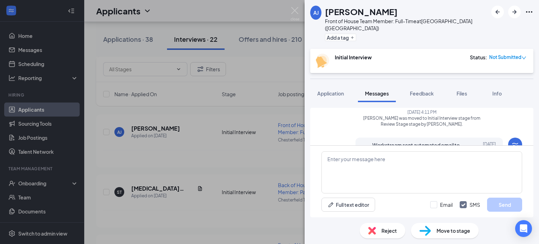
click at [395, 231] on span "Reject" at bounding box center [389, 231] width 15 height 8
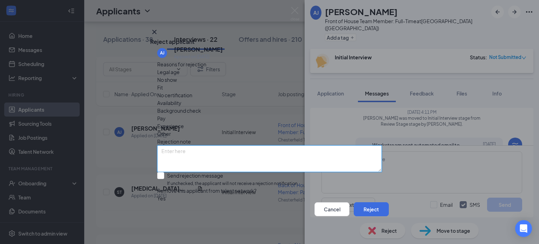
click at [301, 145] on textarea at bounding box center [269, 158] width 225 height 27
paste textarea "No response from candidate for interview"
type textarea "No response from candidate for interview"
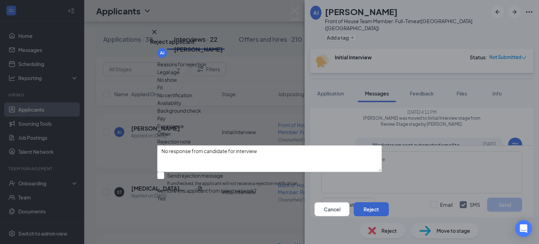
drag, startPoint x: 366, startPoint y: 208, endPoint x: 363, endPoint y: 210, distance: 3.8
click at [364, 210] on button "Reject" at bounding box center [371, 209] width 35 height 14
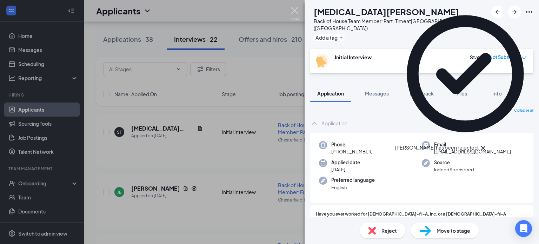
click at [293, 10] on img at bounding box center [295, 14] width 9 height 14
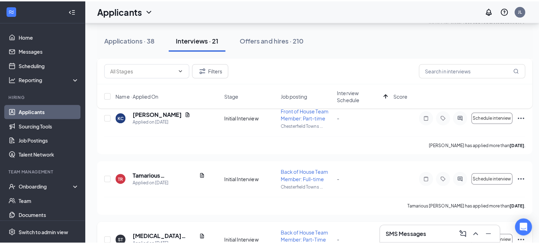
scroll to position [1004, 0]
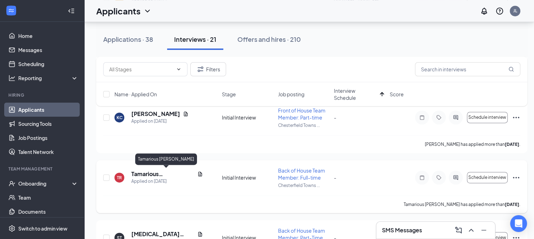
click at [174, 170] on h5 "Tamarious [PERSON_NAME]" at bounding box center [162, 174] width 63 height 8
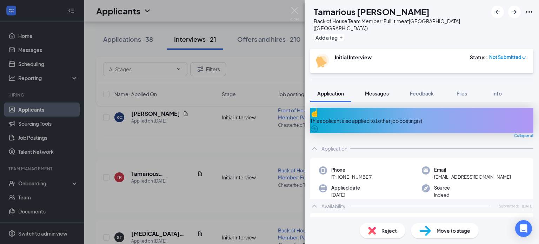
click at [384, 90] on span "Messages" at bounding box center [377, 93] width 24 height 6
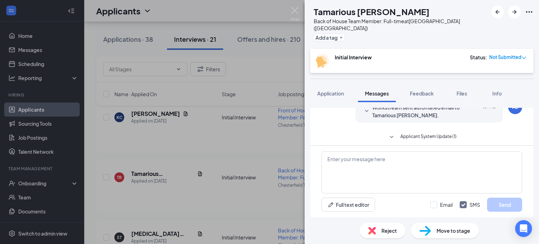
click at [423, 133] on span "Applicant System Update (1)" at bounding box center [429, 137] width 56 height 8
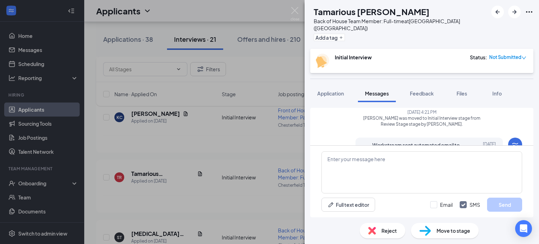
click at [400, 224] on div "Reject" at bounding box center [383, 230] width 46 height 15
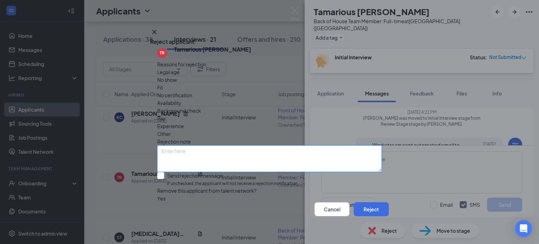
click at [280, 145] on textarea at bounding box center [269, 158] width 225 height 27
paste textarea "No response from candidate for interview"
type textarea "No response from candidate for interview"
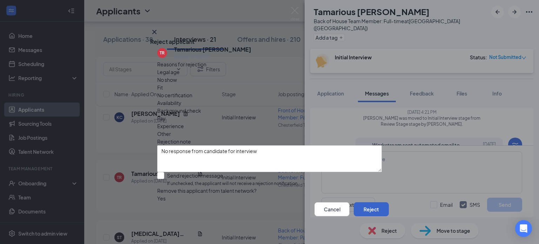
click at [364, 213] on button "Reject" at bounding box center [371, 209] width 35 height 14
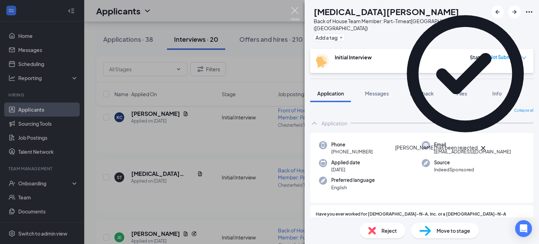
click at [293, 8] on img at bounding box center [295, 14] width 9 height 14
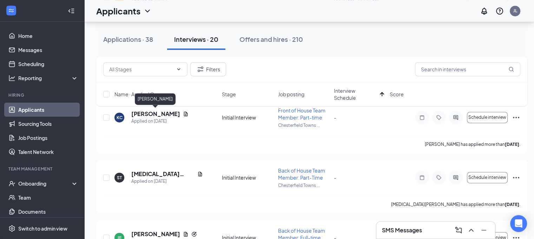
click at [171, 113] on div "Filters Name · Applied On Stage Job posting Interview Schedule Score" at bounding box center [311, 85] width 431 height 57
click at [164, 112] on div "Filters Name · Applied On Stage Job posting Interview Schedule Score" at bounding box center [311, 85] width 431 height 57
click at [163, 114] on h5 "[PERSON_NAME]" at bounding box center [155, 114] width 49 height 8
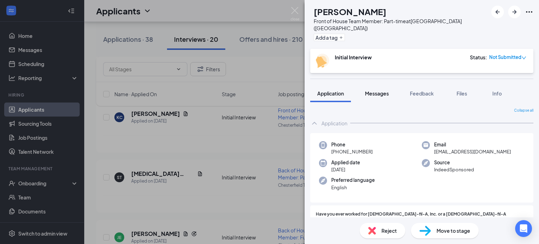
click at [379, 90] on span "Messages" at bounding box center [377, 93] width 24 height 6
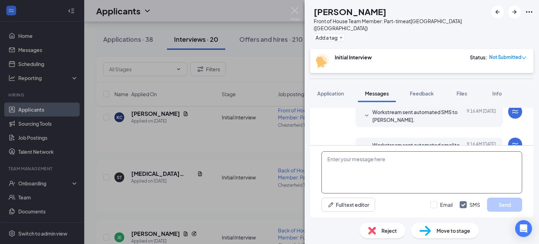
scroll to position [282, 0]
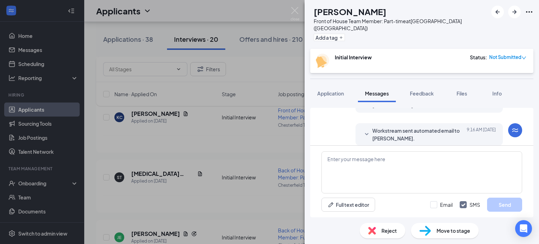
click at [442, 130] on span "Workstream sent automated email to [PERSON_NAME]." at bounding box center [419, 134] width 92 height 15
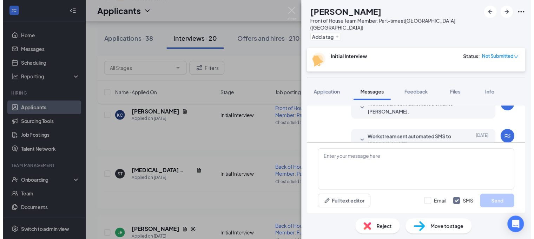
scroll to position [107, 0]
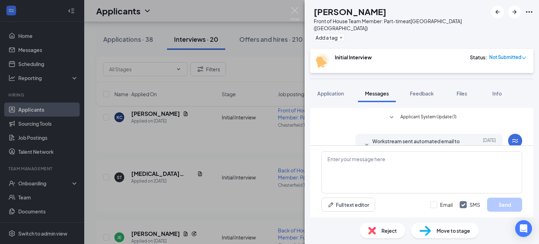
click at [450, 113] on span "Applicant System Update (1)" at bounding box center [429, 117] width 56 height 8
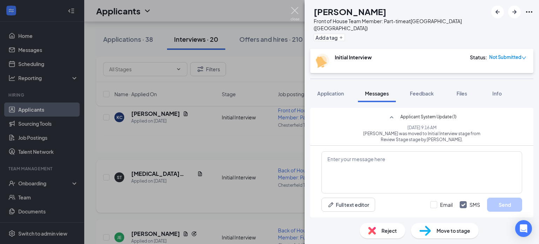
drag, startPoint x: 296, startPoint y: 7, endPoint x: 178, endPoint y: 177, distance: 206.8
click at [296, 7] on img at bounding box center [295, 14] width 9 height 14
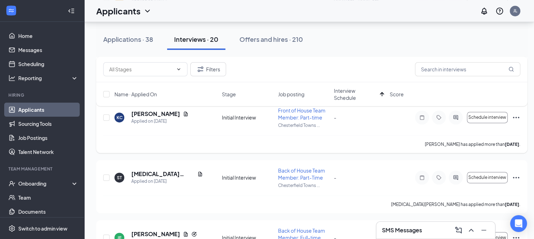
scroll to position [934, 0]
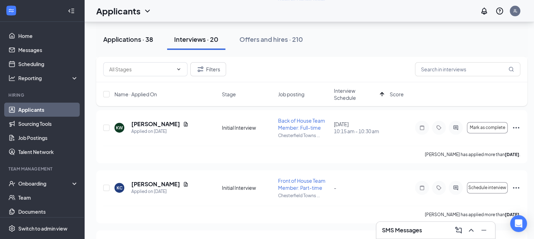
click at [132, 38] on div "Applications · 38" at bounding box center [128, 39] width 50 height 9
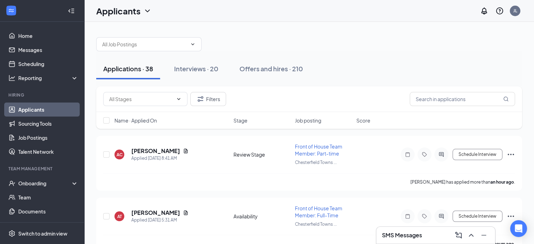
click at [150, 120] on span "Name · Applied On" at bounding box center [135, 120] width 42 height 7
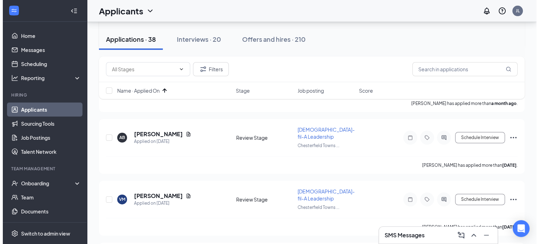
scroll to position [176, 0]
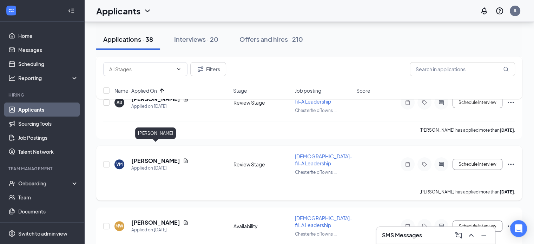
click at [171, 157] on h5 "[PERSON_NAME]" at bounding box center [155, 161] width 49 height 8
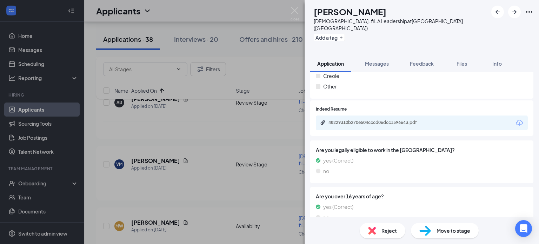
scroll to position [223, 0]
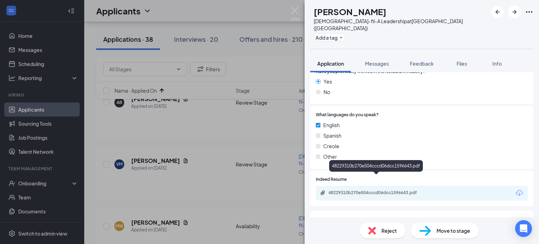
click at [386, 190] on div "48229310b270e504cccd06dcc1596643.pdf" at bounding box center [378, 193] width 98 height 6
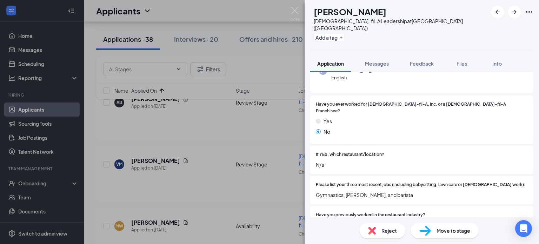
scroll to position [105, 0]
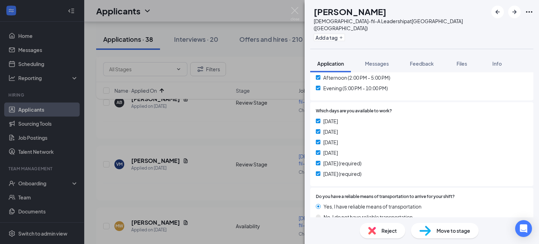
click at [441, 229] on span "Move to stage" at bounding box center [454, 231] width 34 height 8
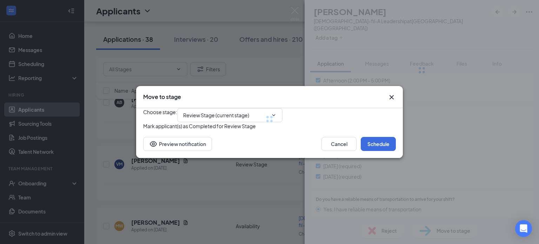
type input "Initial Interview (next stage)"
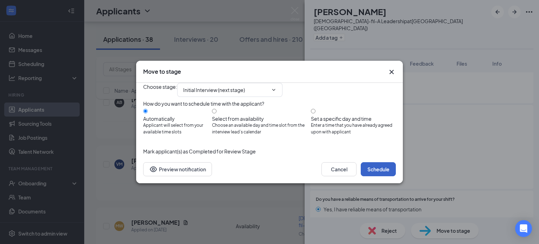
click at [379, 176] on button "Schedule" at bounding box center [378, 169] width 35 height 14
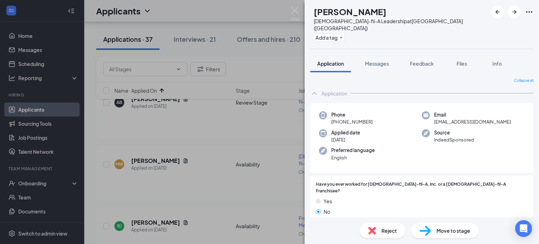
click at [392, 233] on span "Reject" at bounding box center [389, 231] width 15 height 8
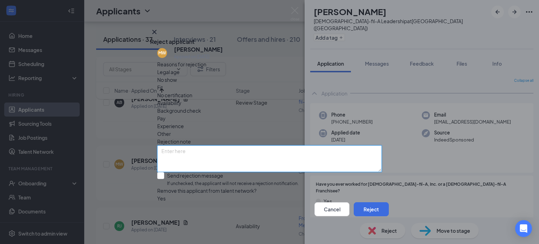
click at [262, 145] on textarea at bounding box center [269, 158] width 225 height 27
type textarea "No availability provided by candidate"
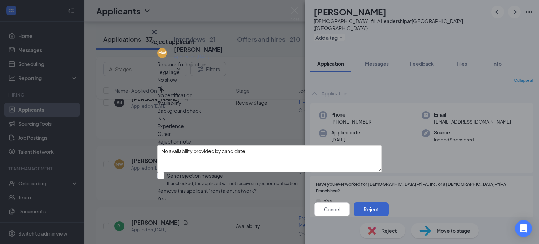
click at [369, 212] on button "Reject" at bounding box center [371, 209] width 35 height 14
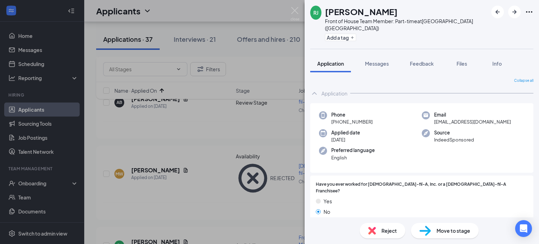
click at [398, 229] on div "Reject" at bounding box center [383, 230] width 46 height 15
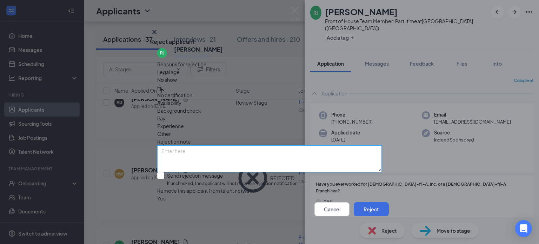
click at [236, 145] on textarea at bounding box center [269, 158] width 225 height 27
type textarea "No availability provided by candidate"
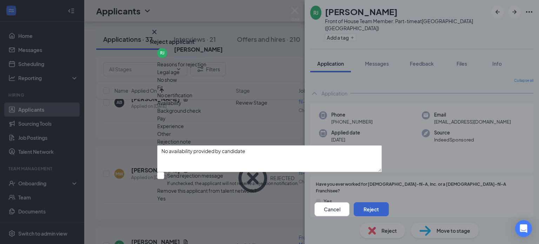
click at [365, 205] on button "Reject" at bounding box center [371, 209] width 35 height 14
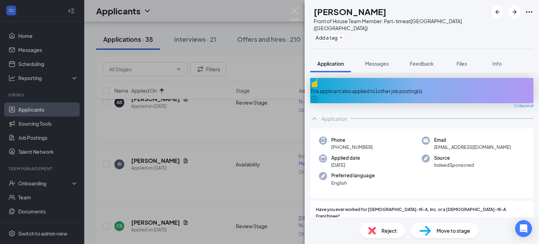
click at [390, 230] on span "Reject" at bounding box center [389, 231] width 15 height 8
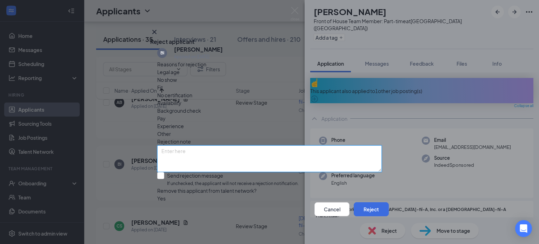
click at [319, 145] on textarea at bounding box center [269, 158] width 225 height 27
type textarea "No availability provided by candidate"
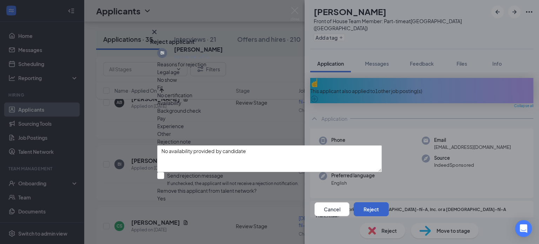
click at [366, 210] on button "Reject" at bounding box center [371, 209] width 35 height 14
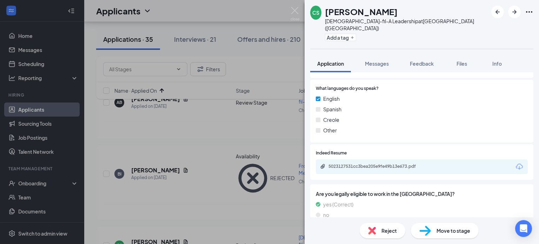
scroll to position [281, 0]
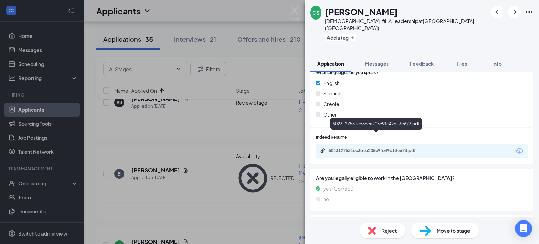
click at [383, 148] on div "5023127531cc3bea205e9fe49b13e673.pdf" at bounding box center [378, 151] width 98 height 6
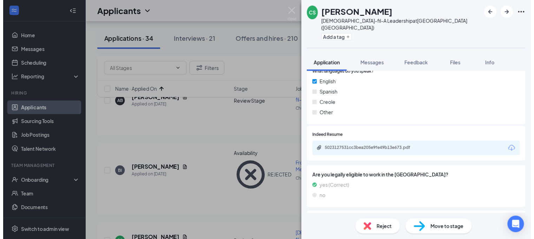
scroll to position [351, 0]
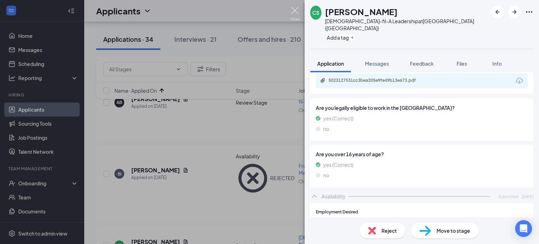
click at [295, 8] on img at bounding box center [295, 14] width 9 height 14
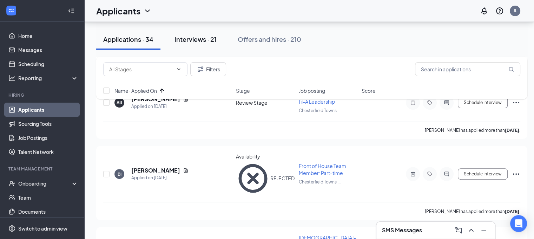
click at [197, 40] on div "Interviews · 21" at bounding box center [196, 39] width 42 height 9
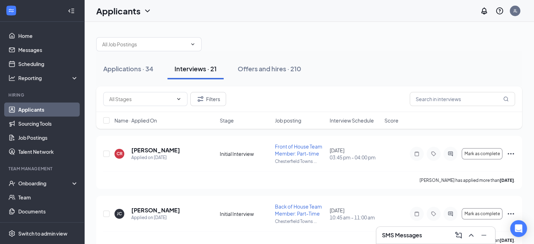
click at [341, 119] on span "Interview Schedule" at bounding box center [352, 120] width 44 height 7
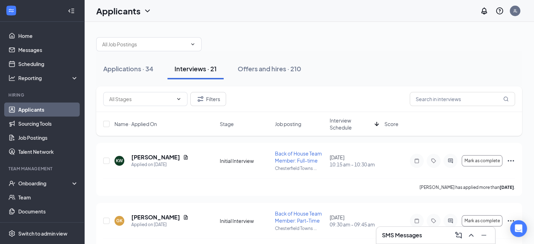
click at [338, 122] on span "Interview Schedule" at bounding box center [351, 124] width 42 height 14
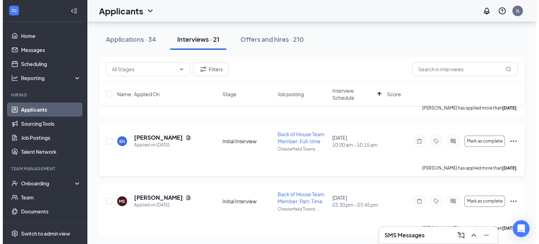
scroll to position [211, 0]
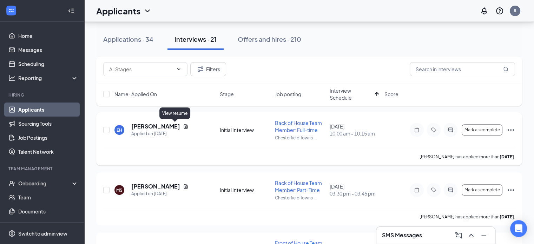
click at [183, 126] on icon "Document" at bounding box center [186, 127] width 6 height 6
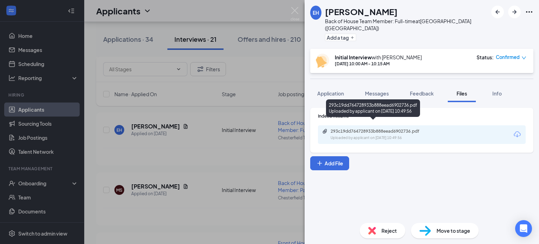
click at [371, 129] on div "293c19dd764728933b888eead6902736.pdf" at bounding box center [380, 132] width 98 height 6
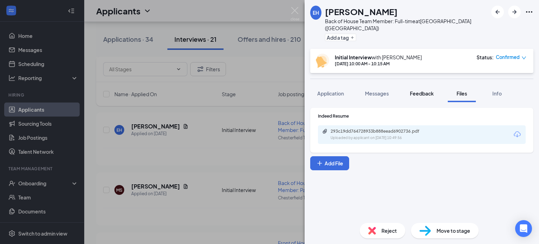
drag, startPoint x: 326, startPoint y: 89, endPoint x: 406, endPoint y: 90, distance: 80.1
click at [326, 90] on span "Application" at bounding box center [331, 93] width 27 height 6
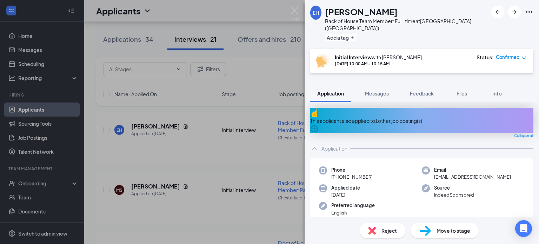
click at [401, 117] on div "This applicant also applied to 1 other job posting(s)" at bounding box center [421, 121] width 223 height 8
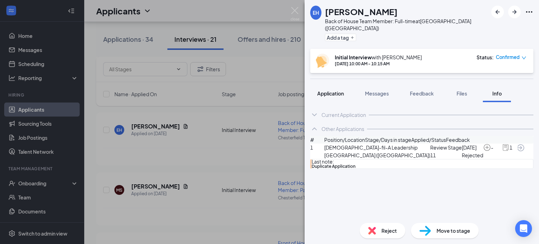
click at [327, 90] on span "Application" at bounding box center [331, 93] width 27 height 6
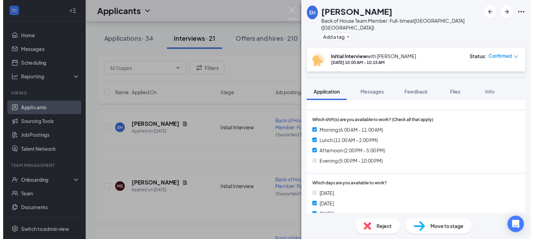
scroll to position [632, 0]
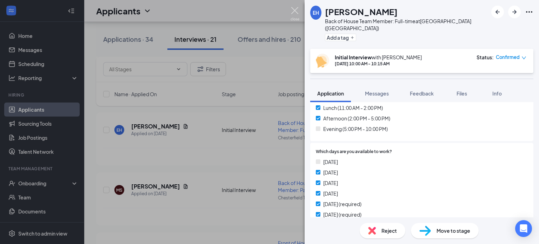
drag, startPoint x: 296, startPoint y: 13, endPoint x: 295, endPoint y: 2, distance: 11.3
click at [296, 13] on img at bounding box center [295, 14] width 9 height 14
